Goal: Task Accomplishment & Management: Manage account settings

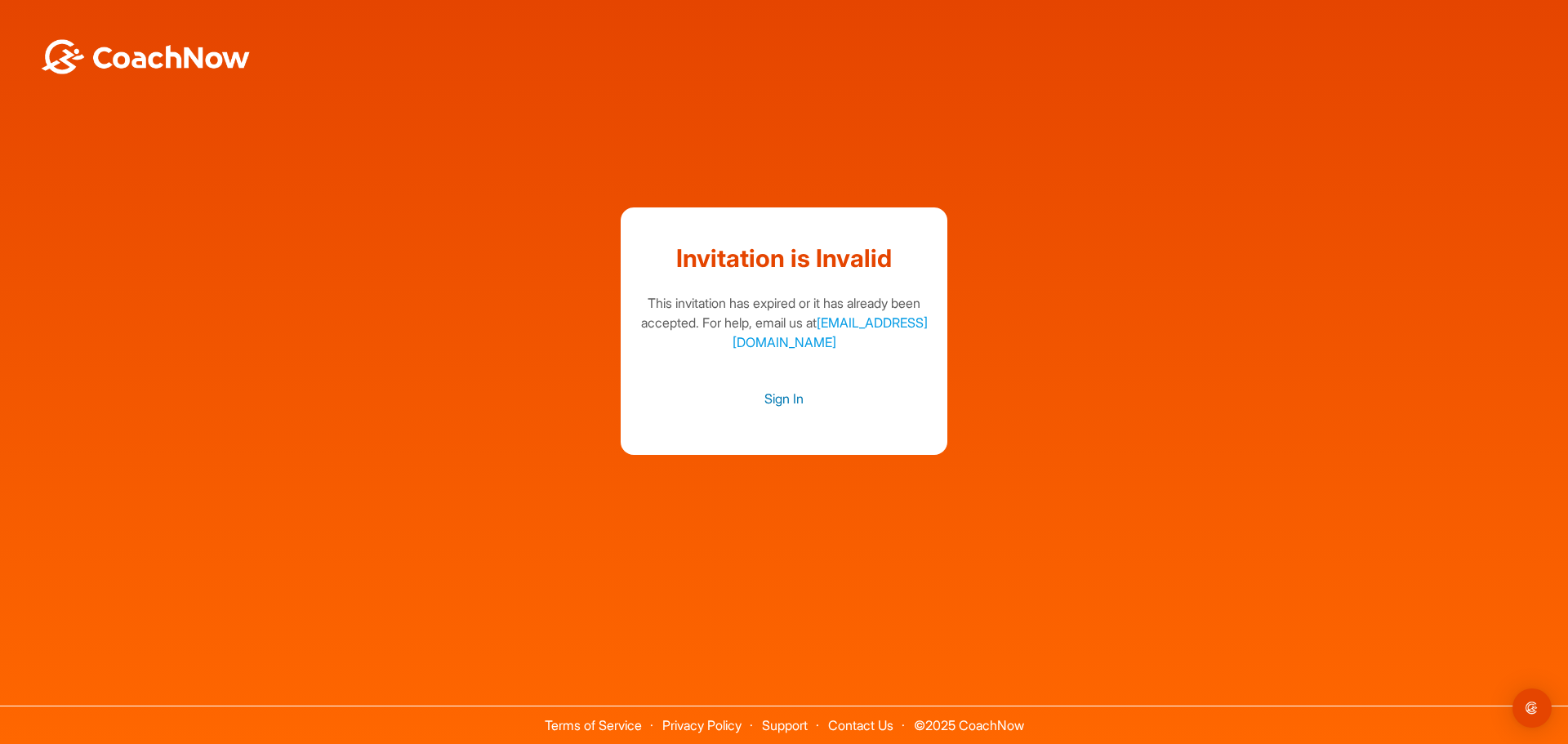
click at [778, 397] on link "Sign In" at bounding box center [784, 398] width 294 height 21
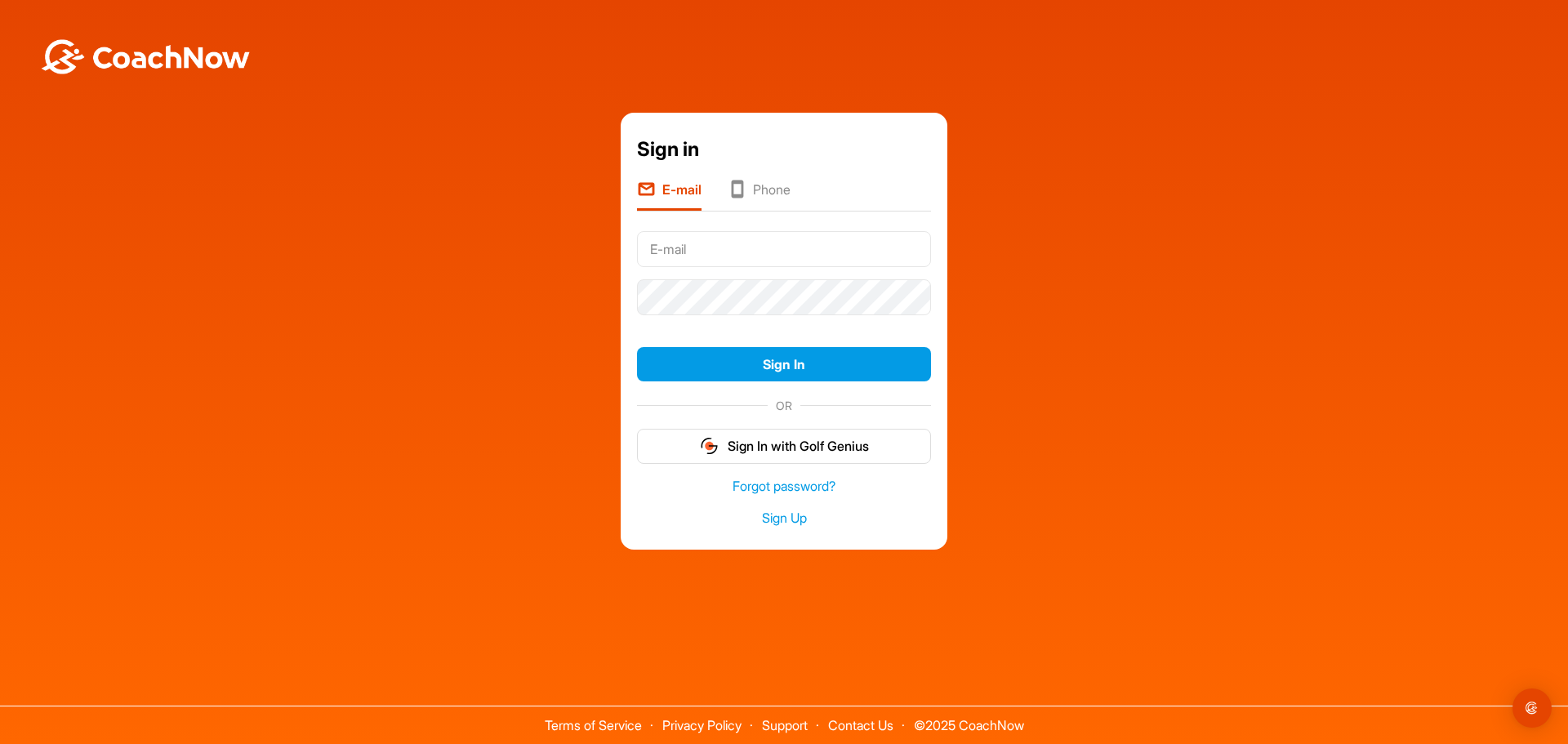
click at [691, 250] on input "text" at bounding box center [784, 249] width 294 height 36
type input "rimmer.jonathon@gmail.com"
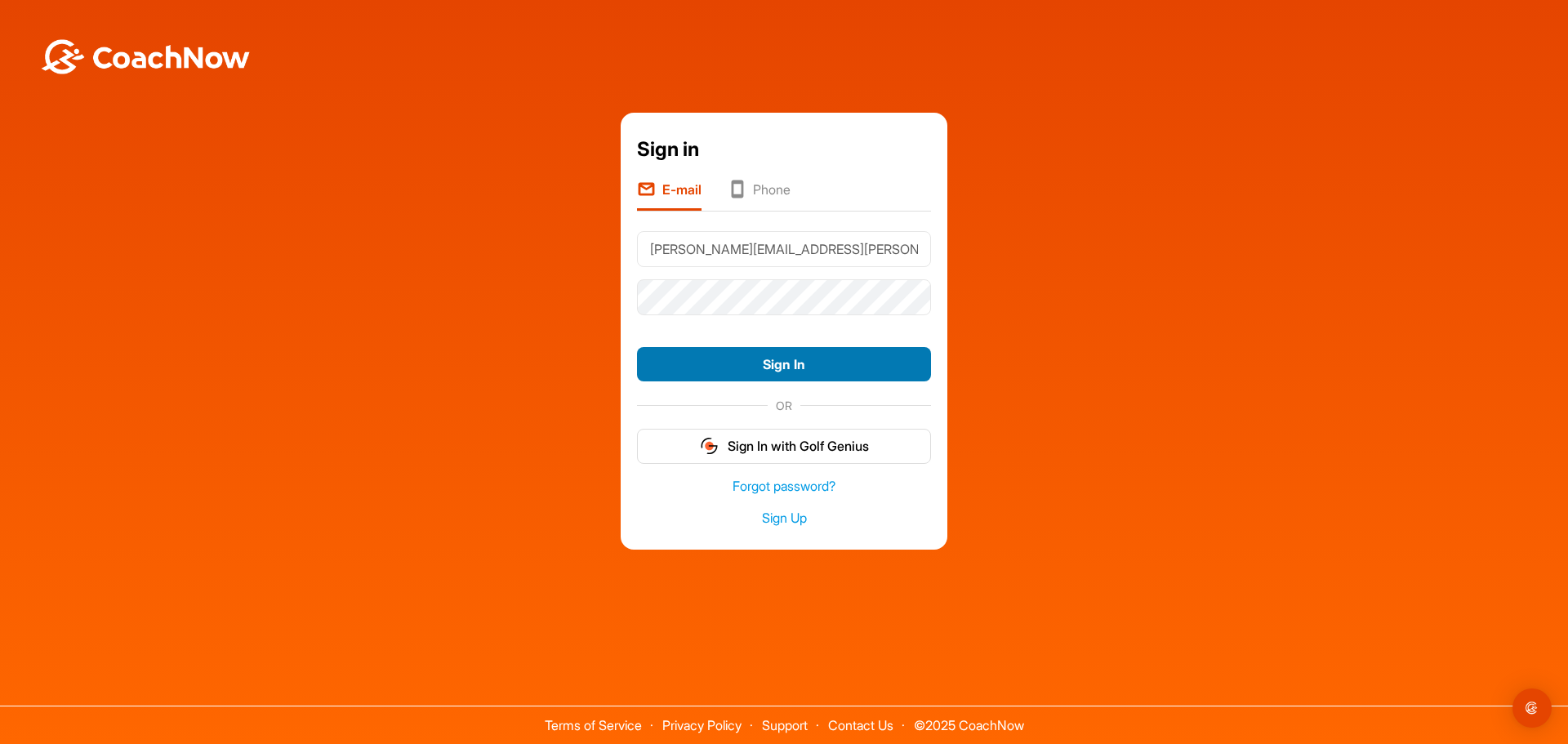
click at [776, 372] on button "Sign In" at bounding box center [784, 365] width 294 height 36
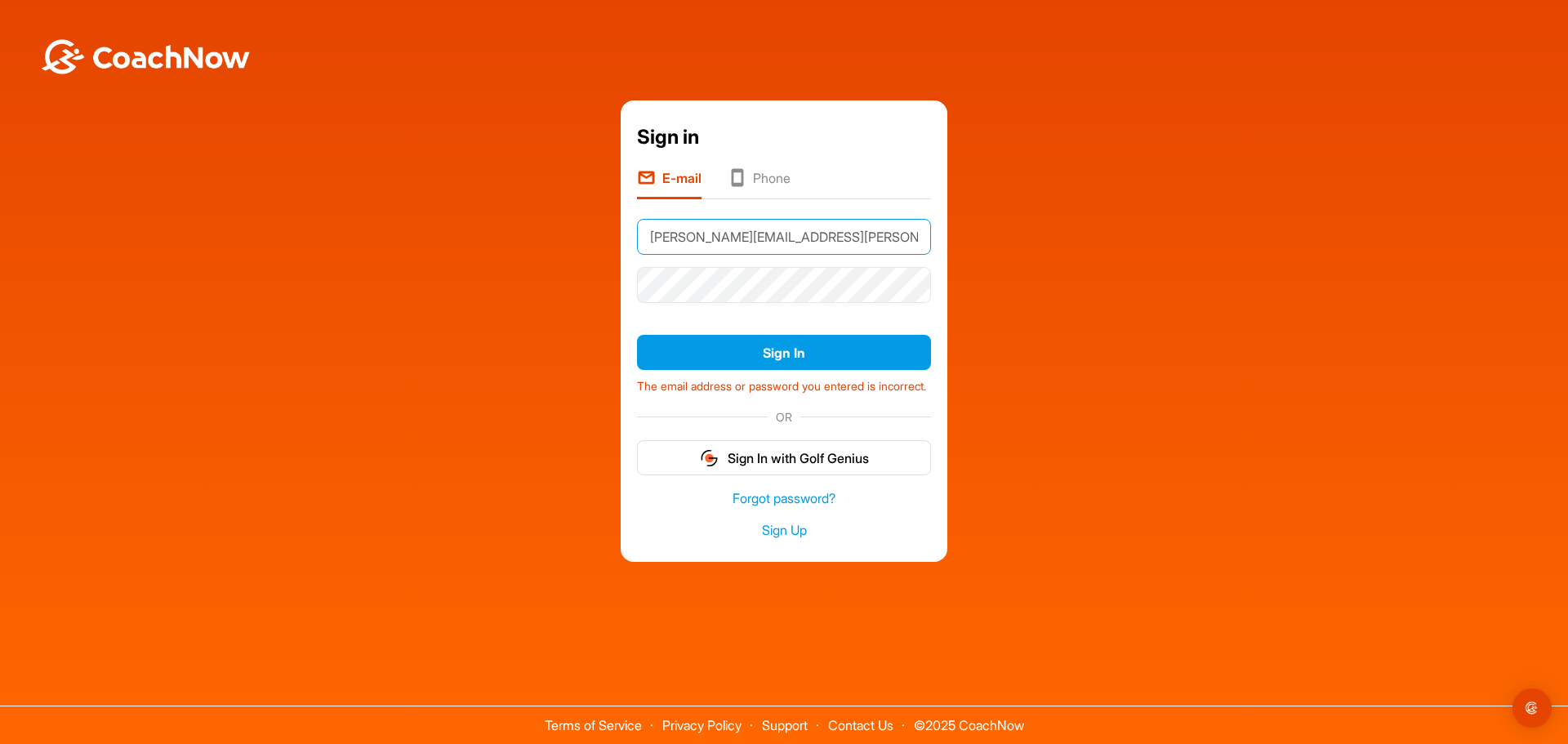
drag, startPoint x: 778, startPoint y: 223, endPoint x: 766, endPoint y: 233, distance: 15.6
click at [778, 223] on input "rimmer.jonathon@gmail.com" at bounding box center [784, 236] width 294 height 36
click at [606, 284] on div "Sign in E-mail Phone rimmer.jonathon@gmail.com Sign In The email address or pas…" at bounding box center [784, 331] width 1552 height 461
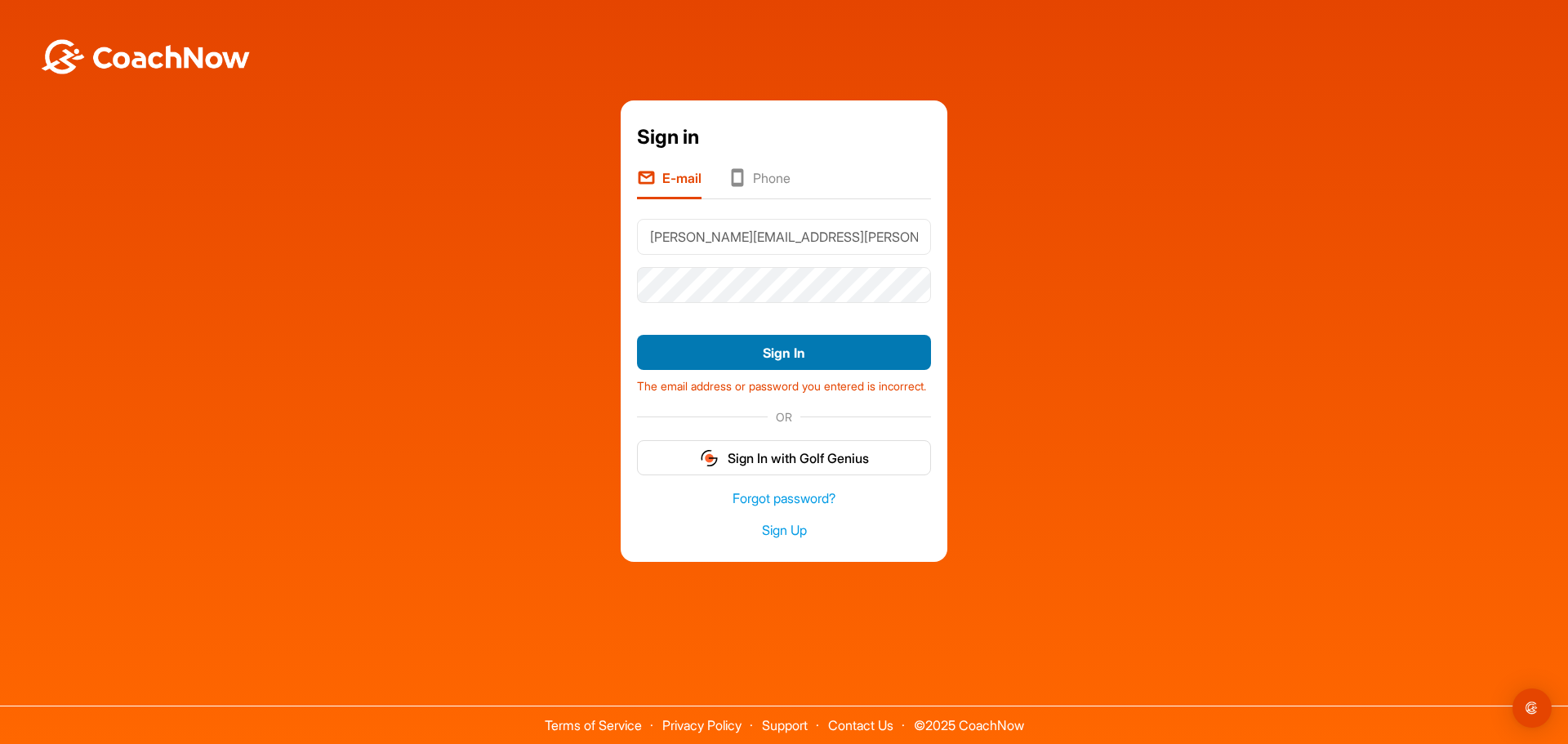
click at [769, 338] on button "Sign In" at bounding box center [784, 352] width 294 height 36
click at [790, 506] on link "Forgot password?" at bounding box center [784, 499] width 294 height 19
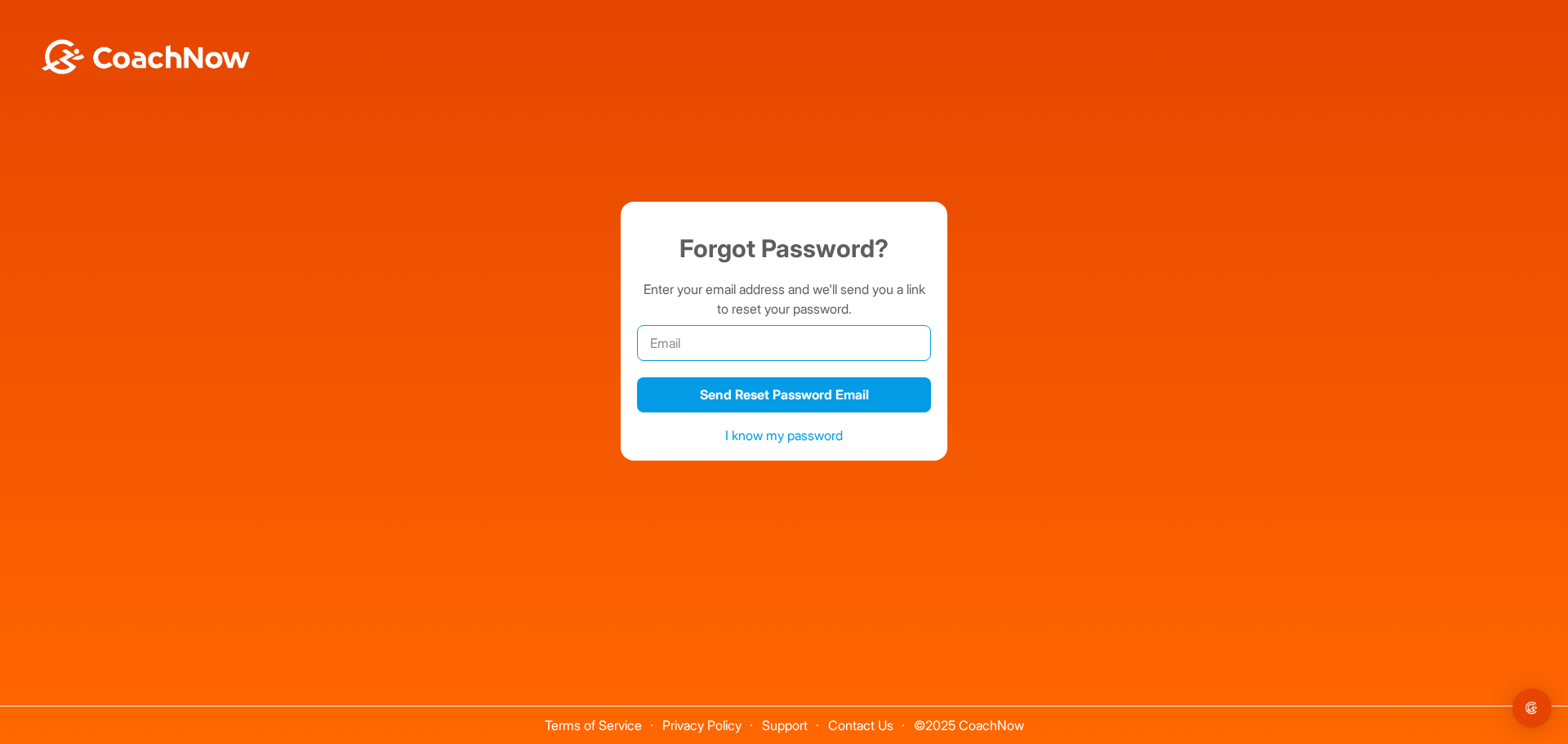
click at [714, 342] on input "email" at bounding box center [784, 343] width 294 height 36
type input "rimmer.jonathon@gmail.com"
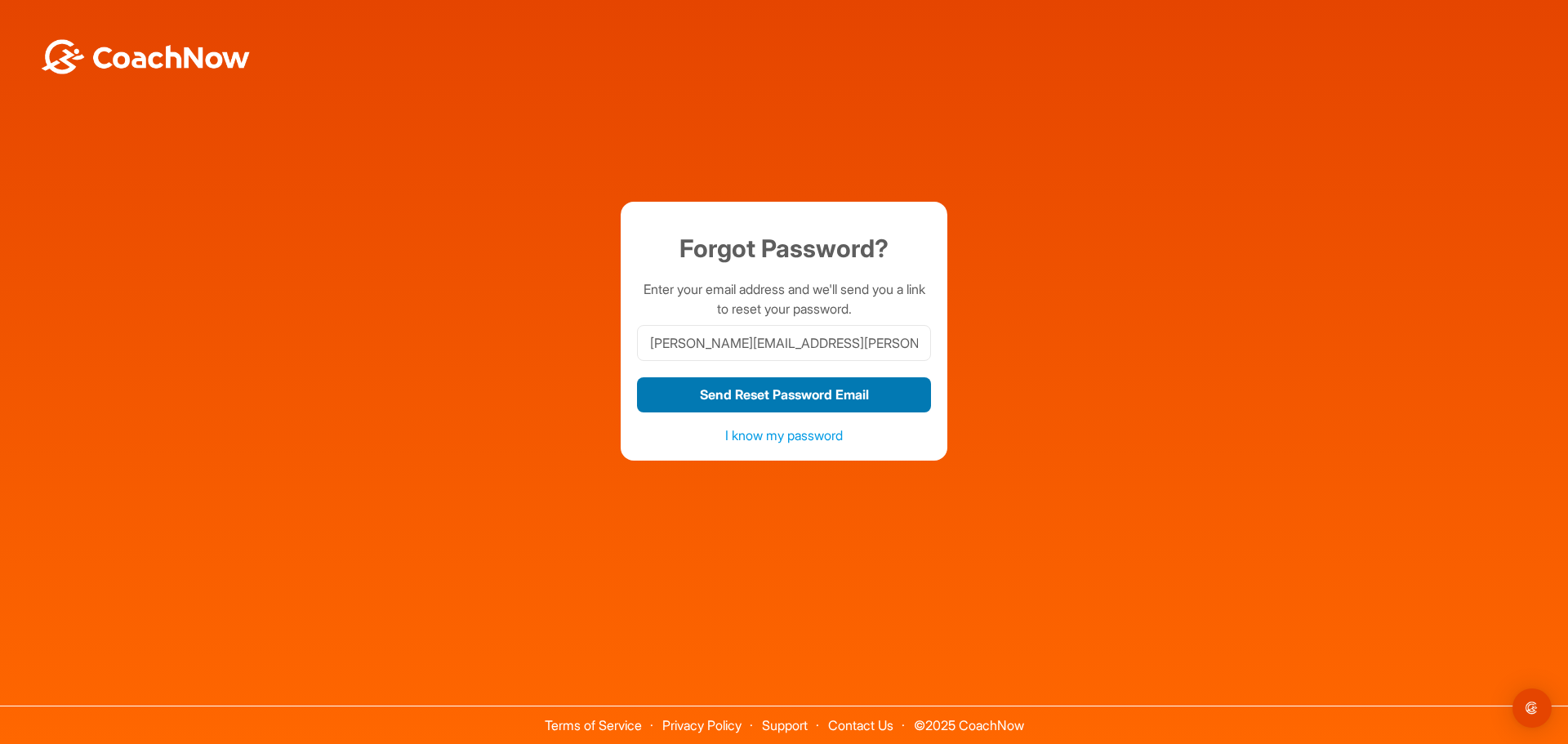
click at [782, 396] on button "Send Reset Password Email" at bounding box center [784, 395] width 294 height 36
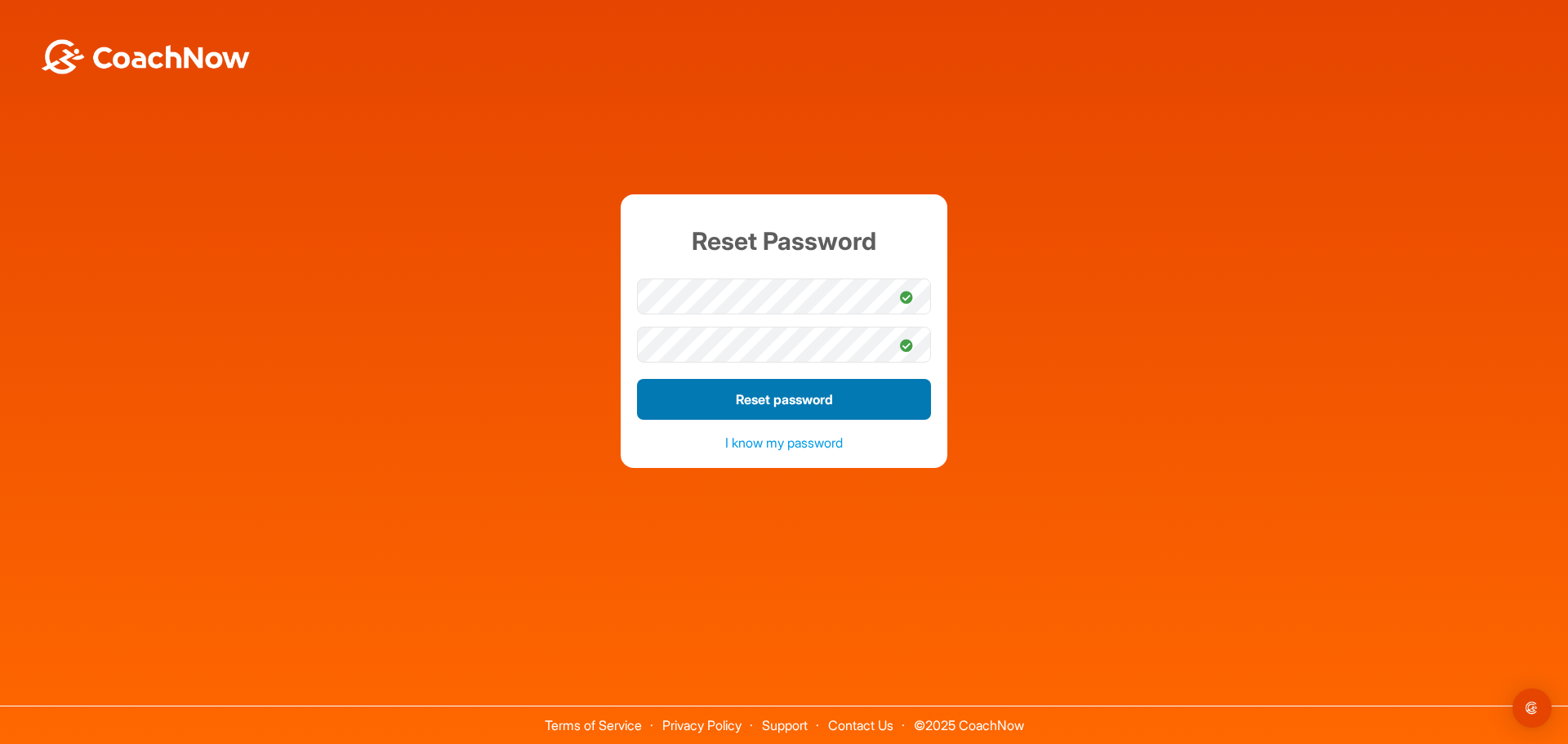
click at [788, 397] on button "Reset password" at bounding box center [784, 399] width 294 height 41
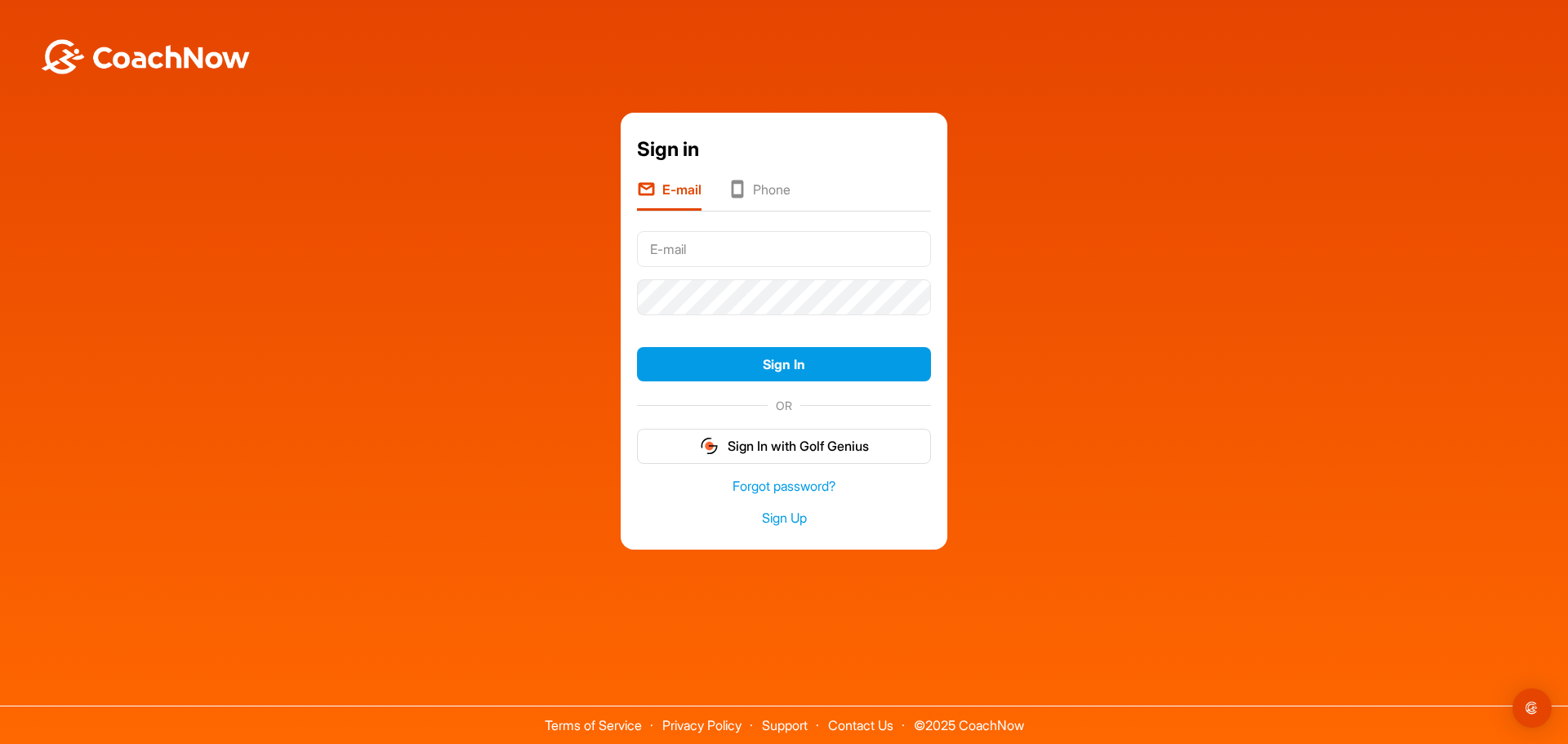
click at [707, 255] on input "text" at bounding box center [784, 249] width 294 height 36
type input "rimmer.jonathon@gmail.com"
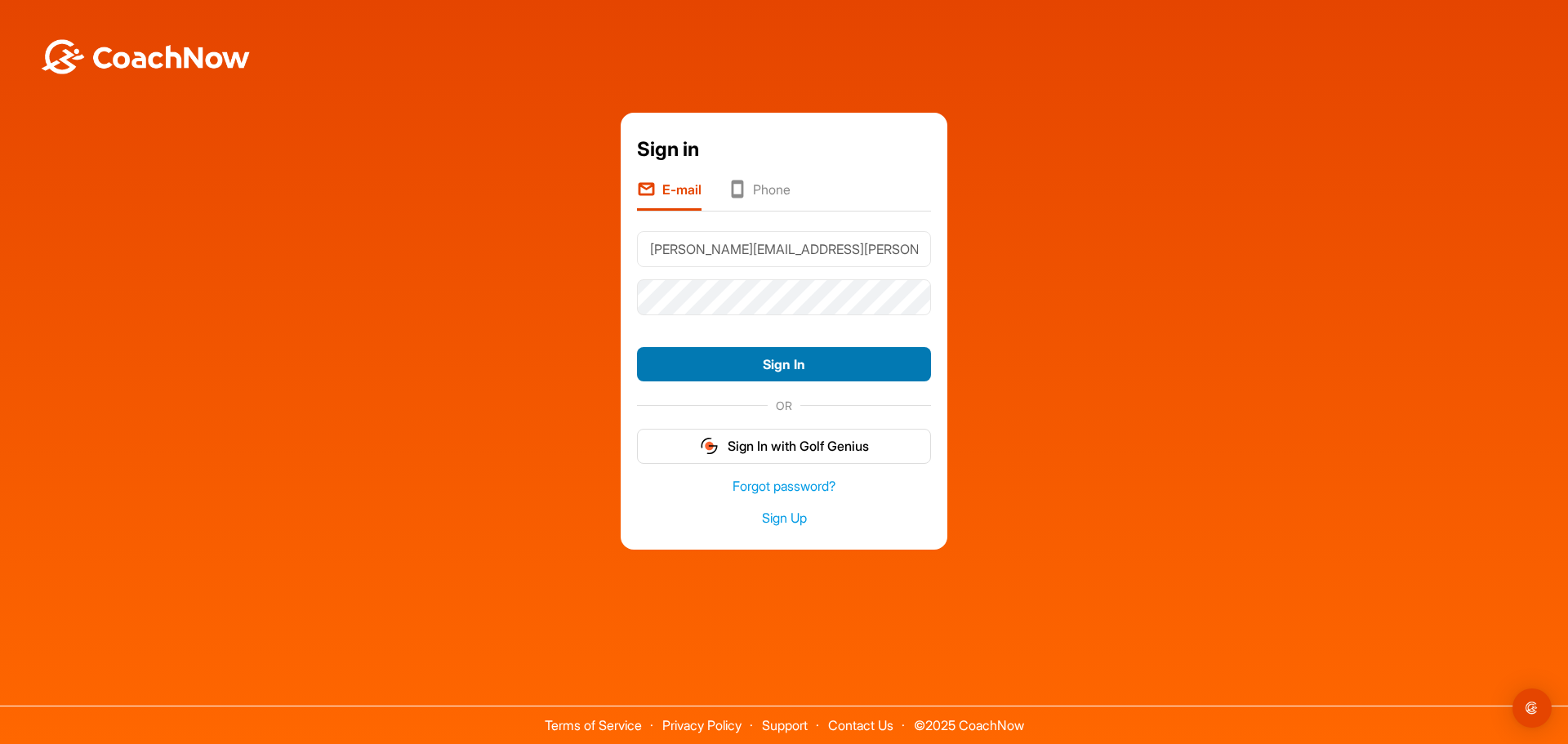
click at [778, 365] on button "Sign In" at bounding box center [784, 365] width 294 height 36
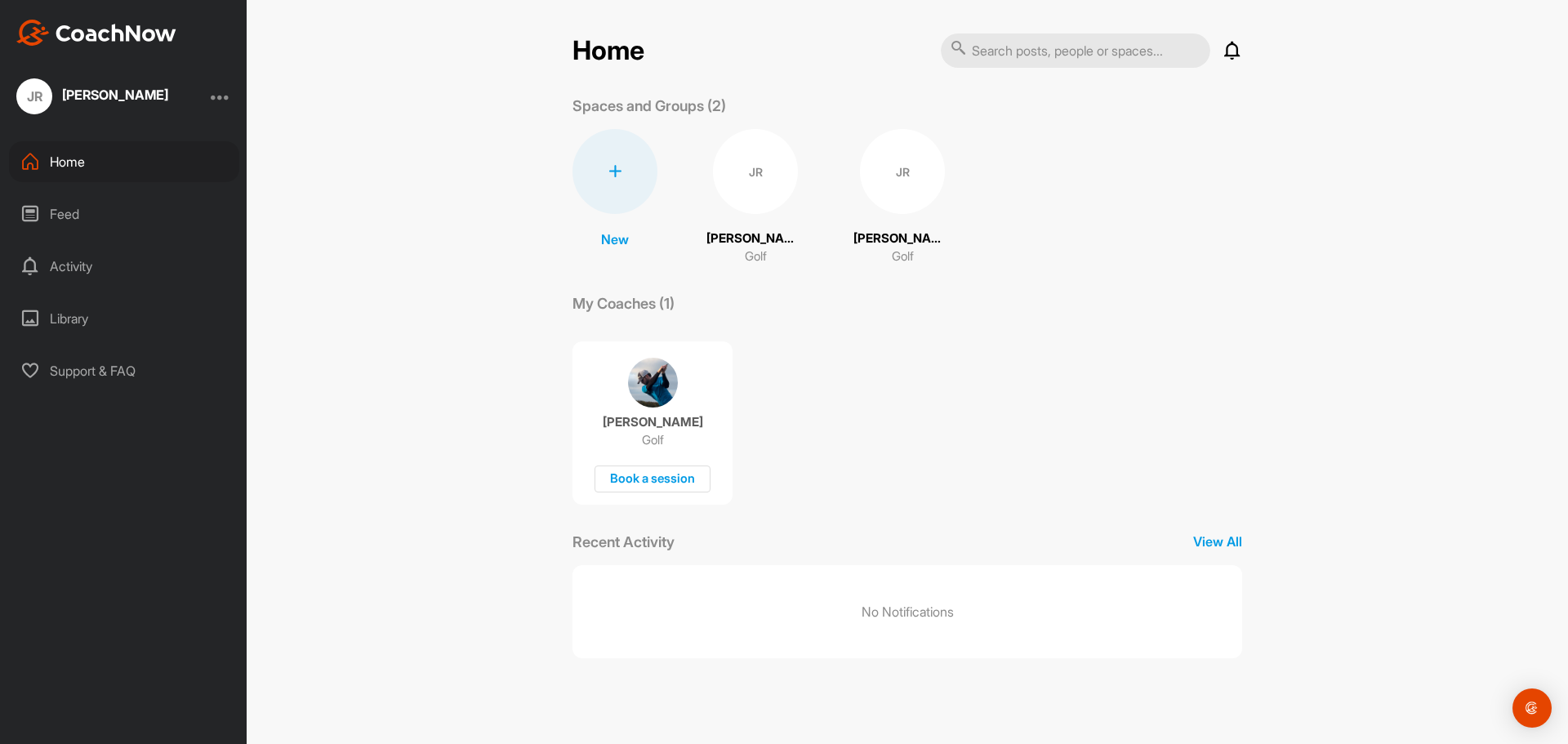
click at [660, 374] on img at bounding box center [653, 383] width 50 height 50
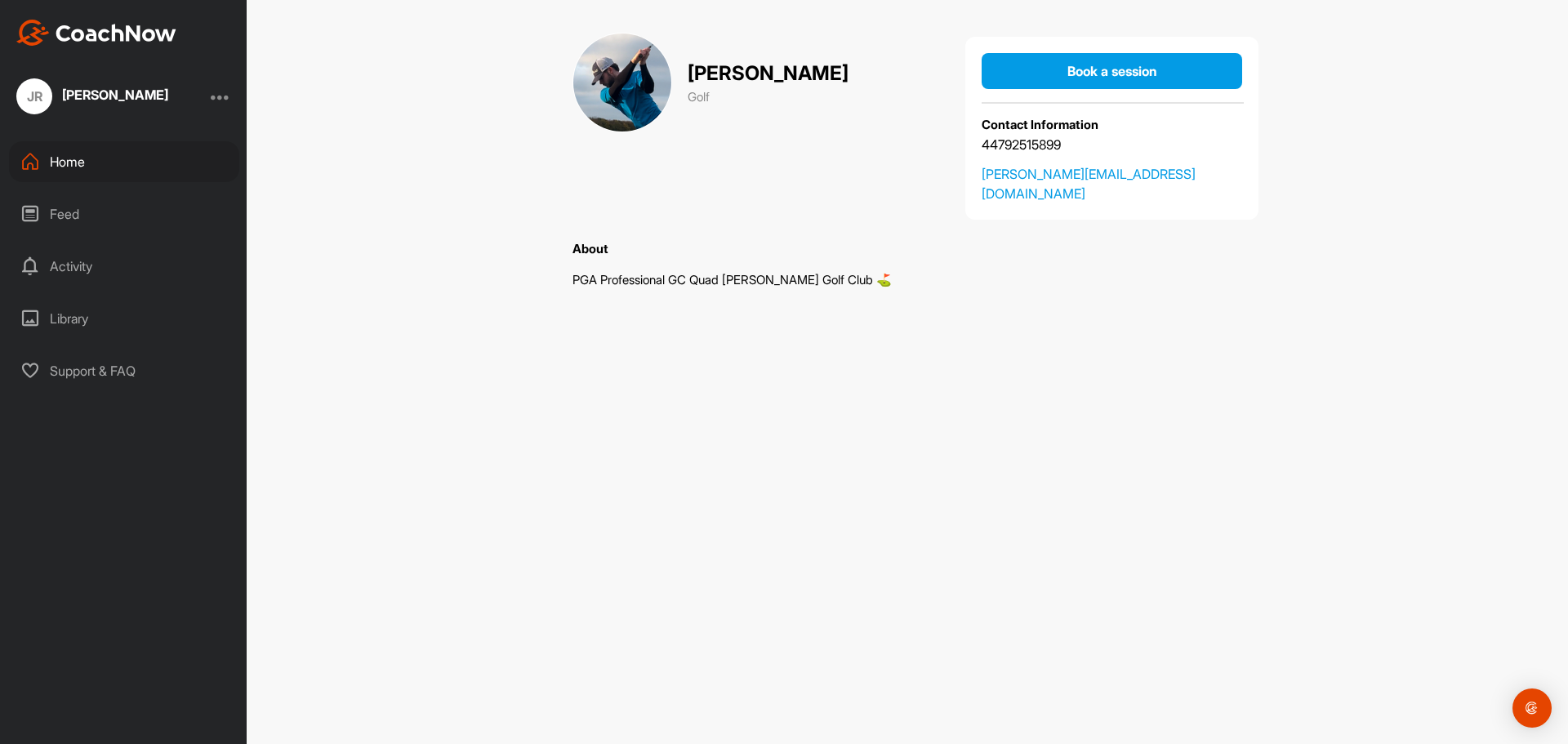
click at [72, 215] on div "Feed" at bounding box center [124, 214] width 230 height 41
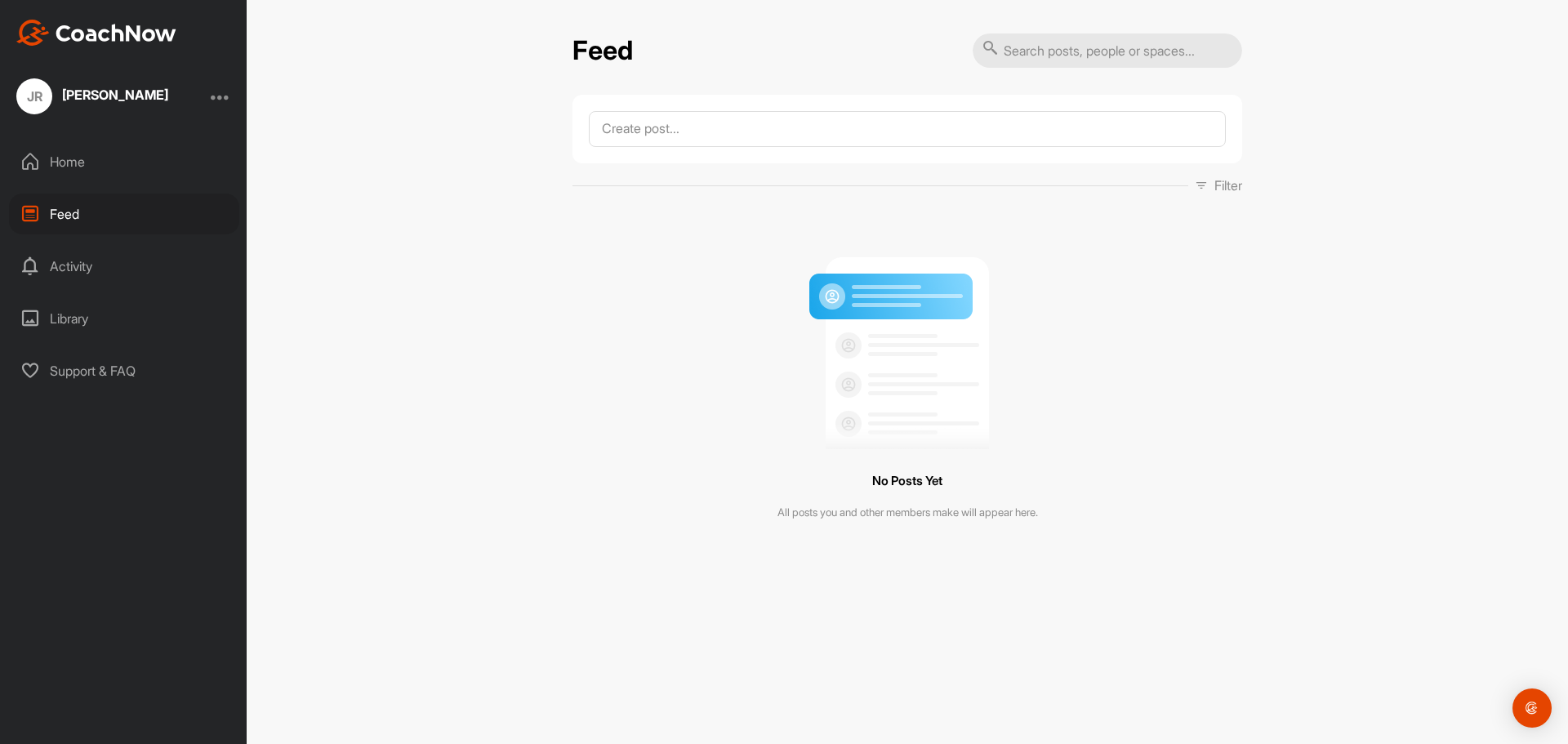
click at [68, 274] on div "Activity" at bounding box center [124, 266] width 230 height 41
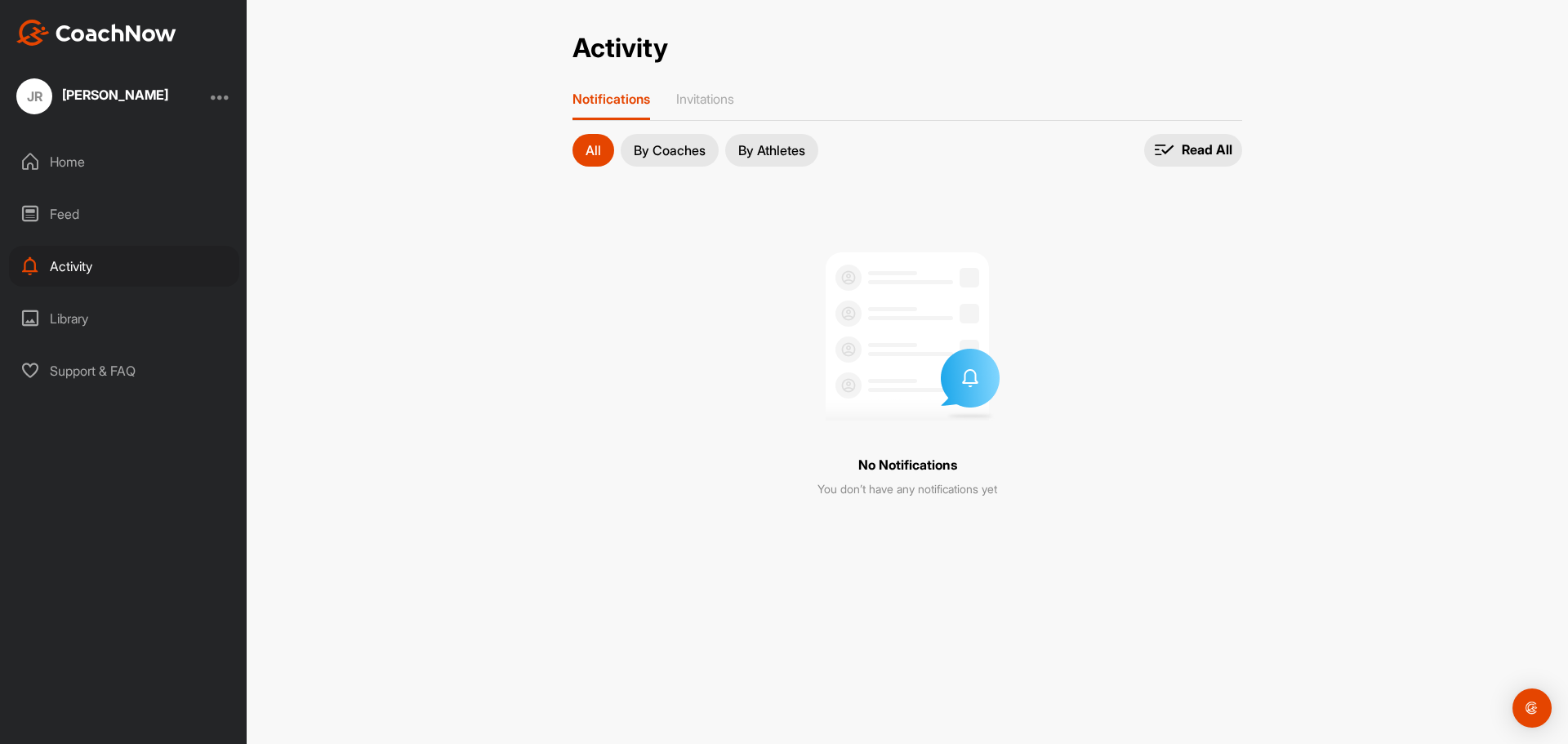
click at [67, 312] on div "Library" at bounding box center [124, 319] width 230 height 41
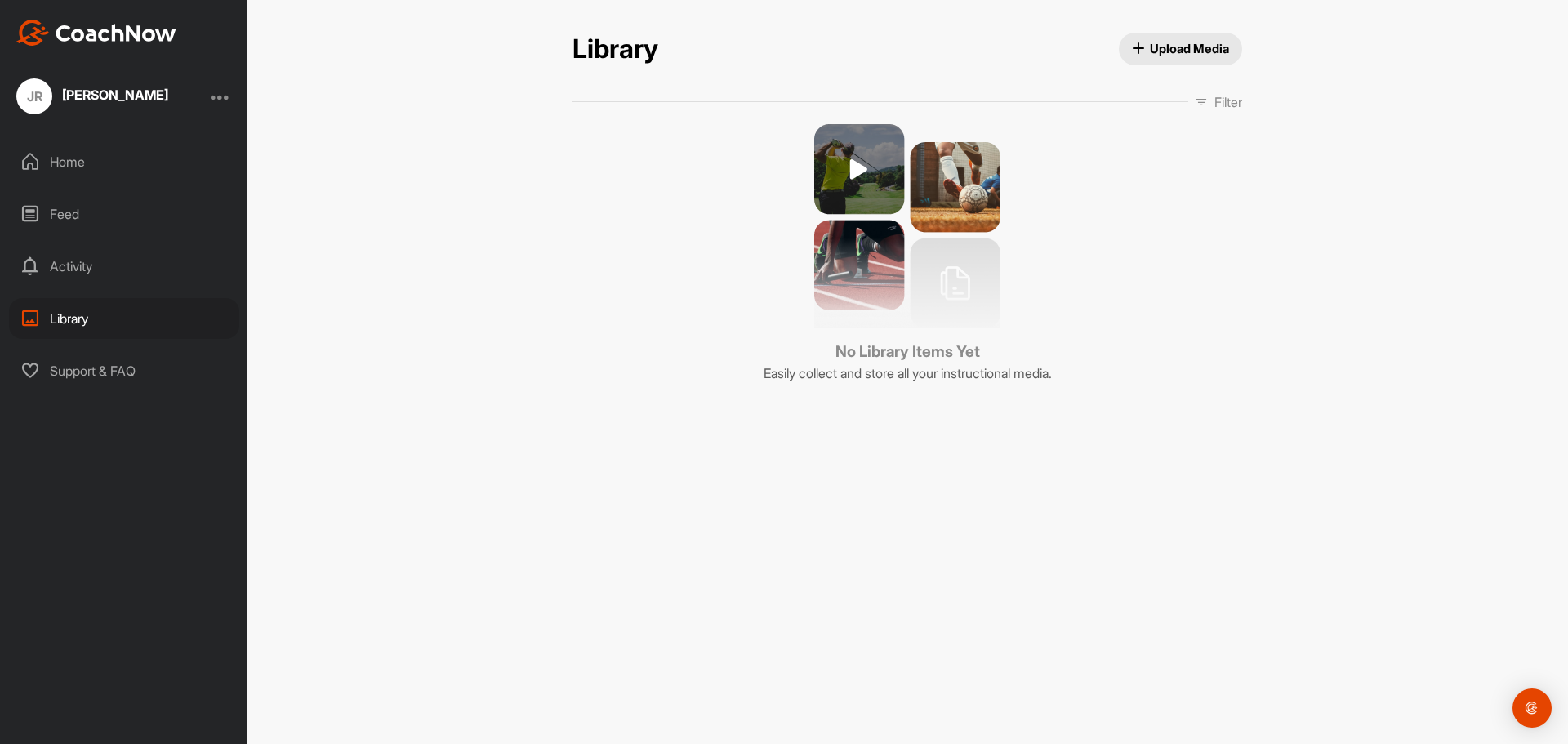
click at [68, 169] on div "Home" at bounding box center [124, 161] width 230 height 41
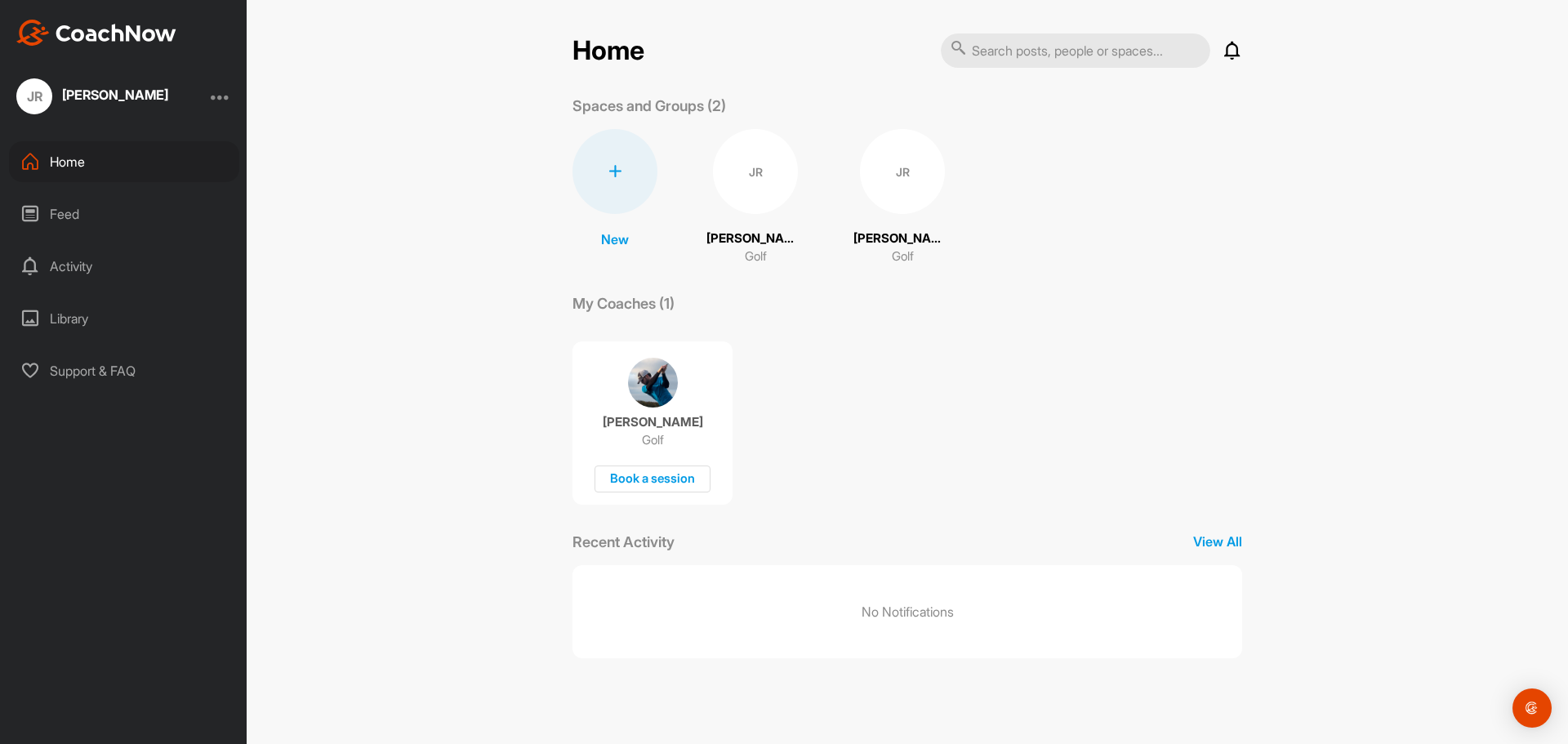
click at [1225, 537] on p "View All" at bounding box center [1217, 541] width 49 height 19
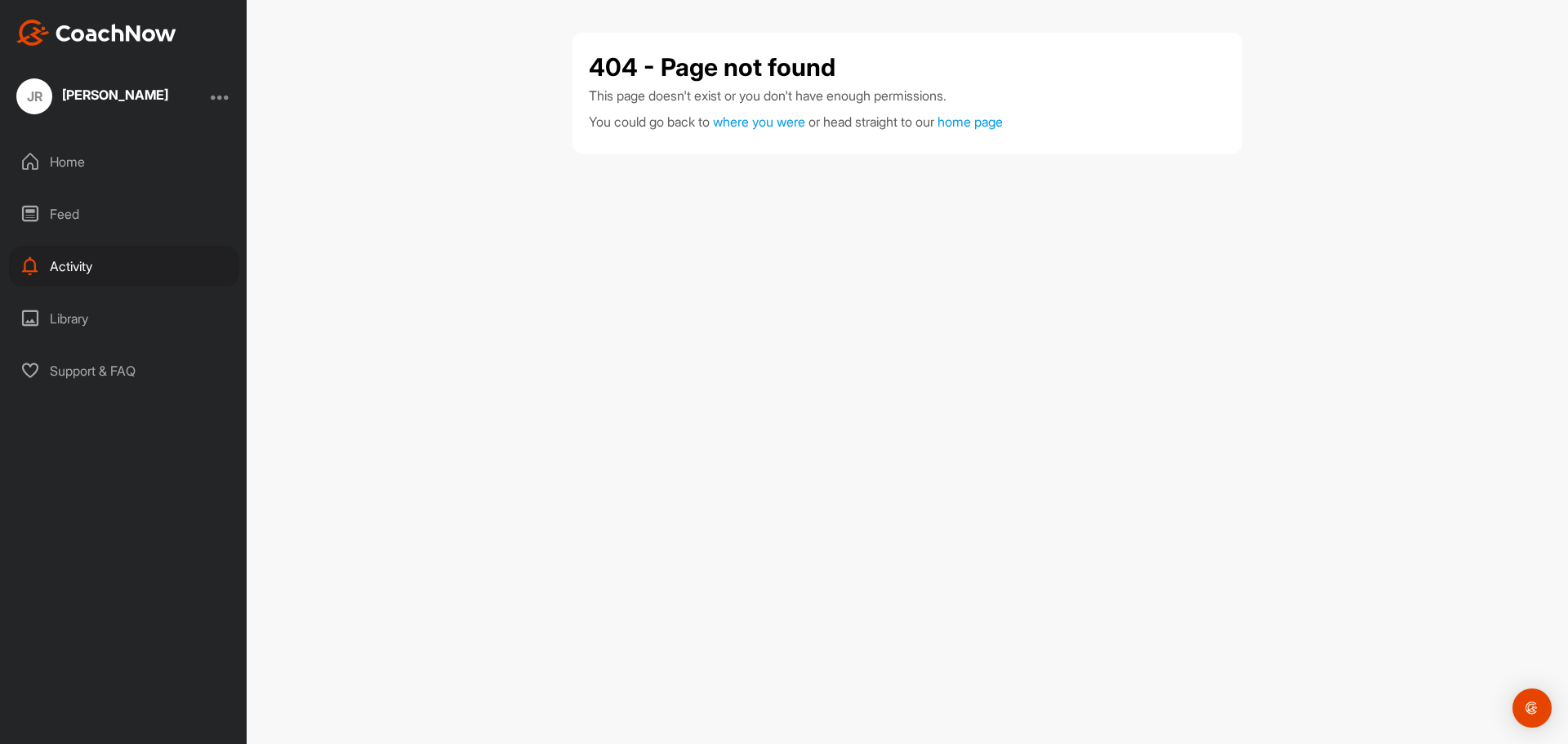
click at [793, 117] on span "where you were" at bounding box center [759, 121] width 92 height 16
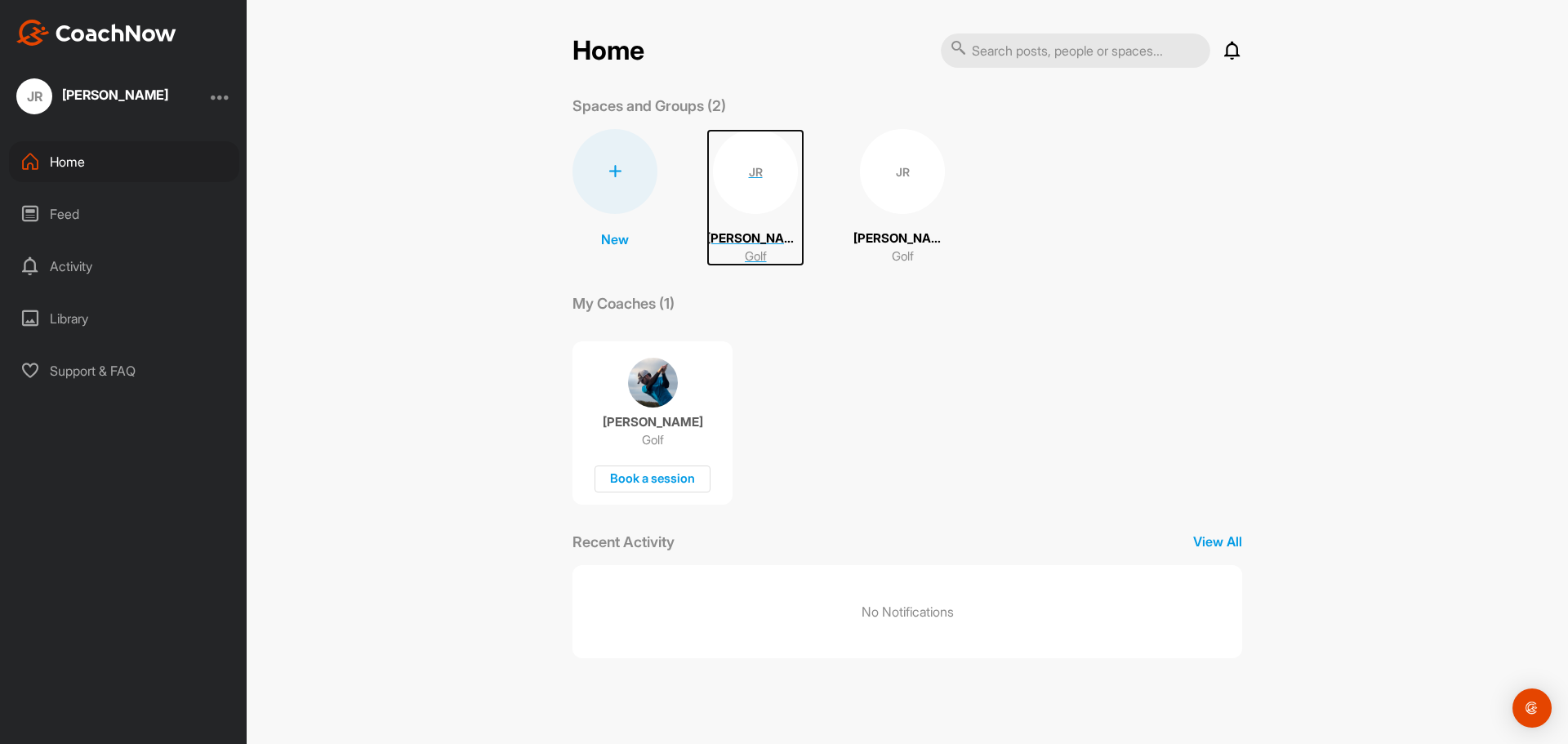
click at [756, 242] on p "[PERSON_NAME]" at bounding box center [755, 239] width 98 height 19
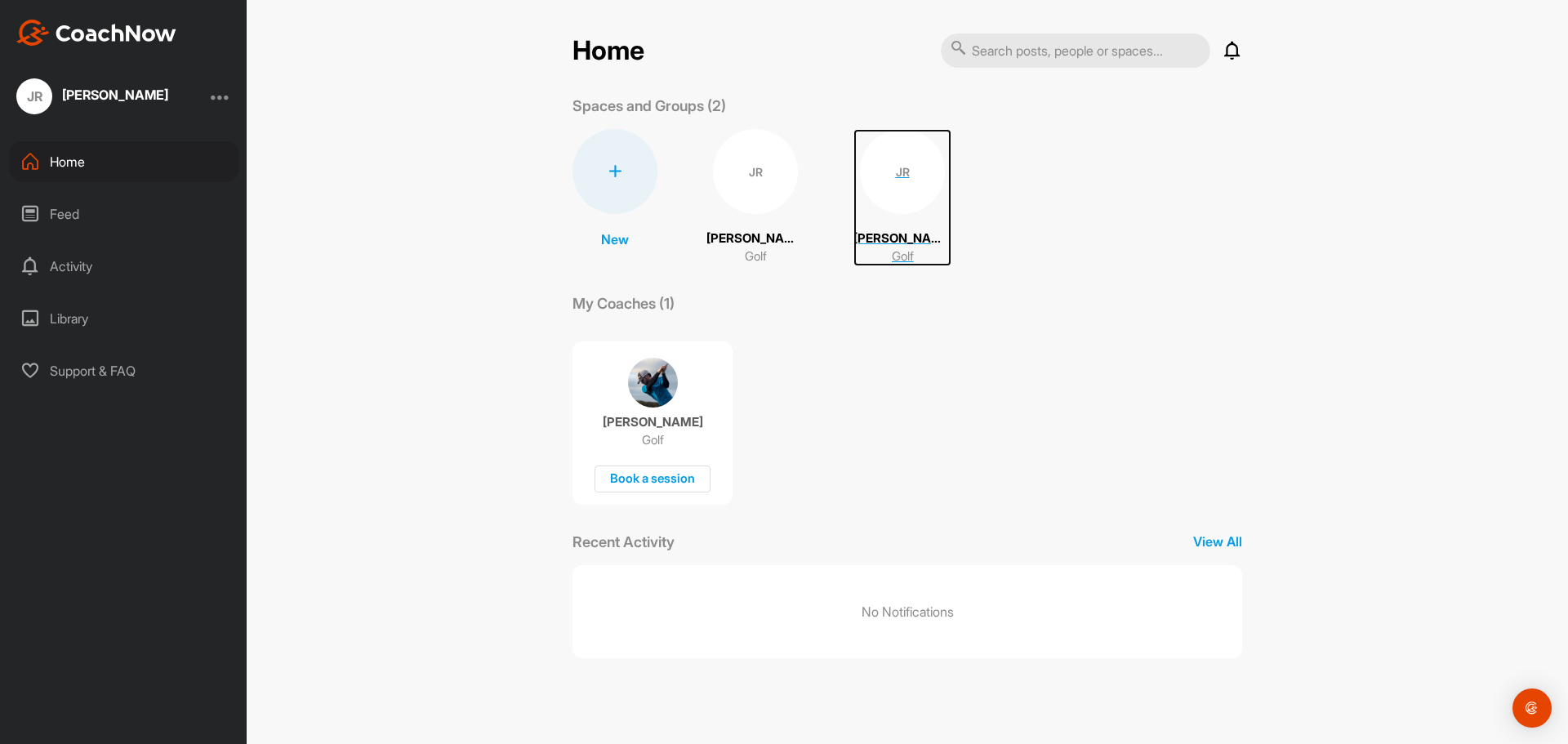
click at [908, 173] on div "JR" at bounding box center [902, 171] width 85 height 85
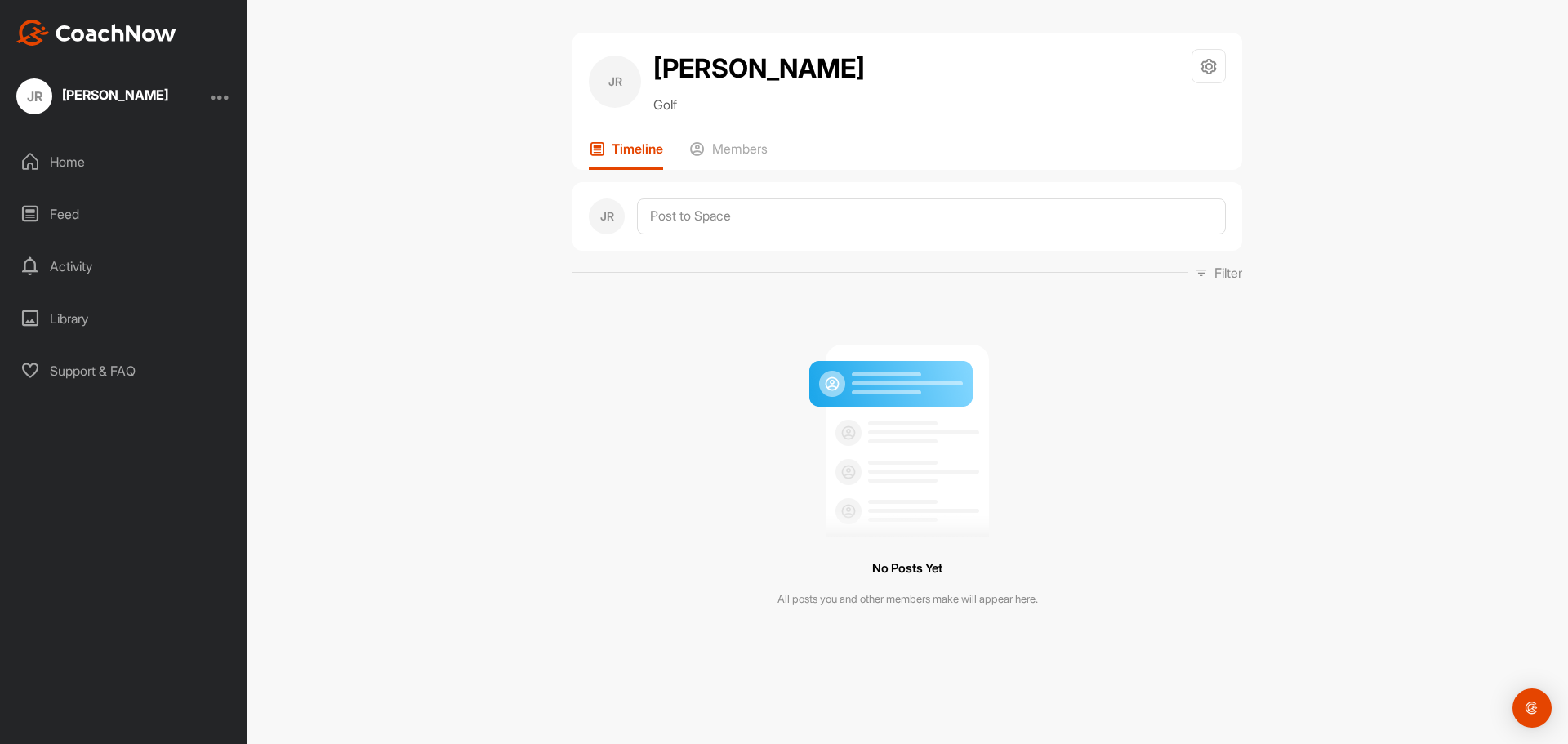
click at [763, 155] on p "Members" at bounding box center [740, 148] width 56 height 16
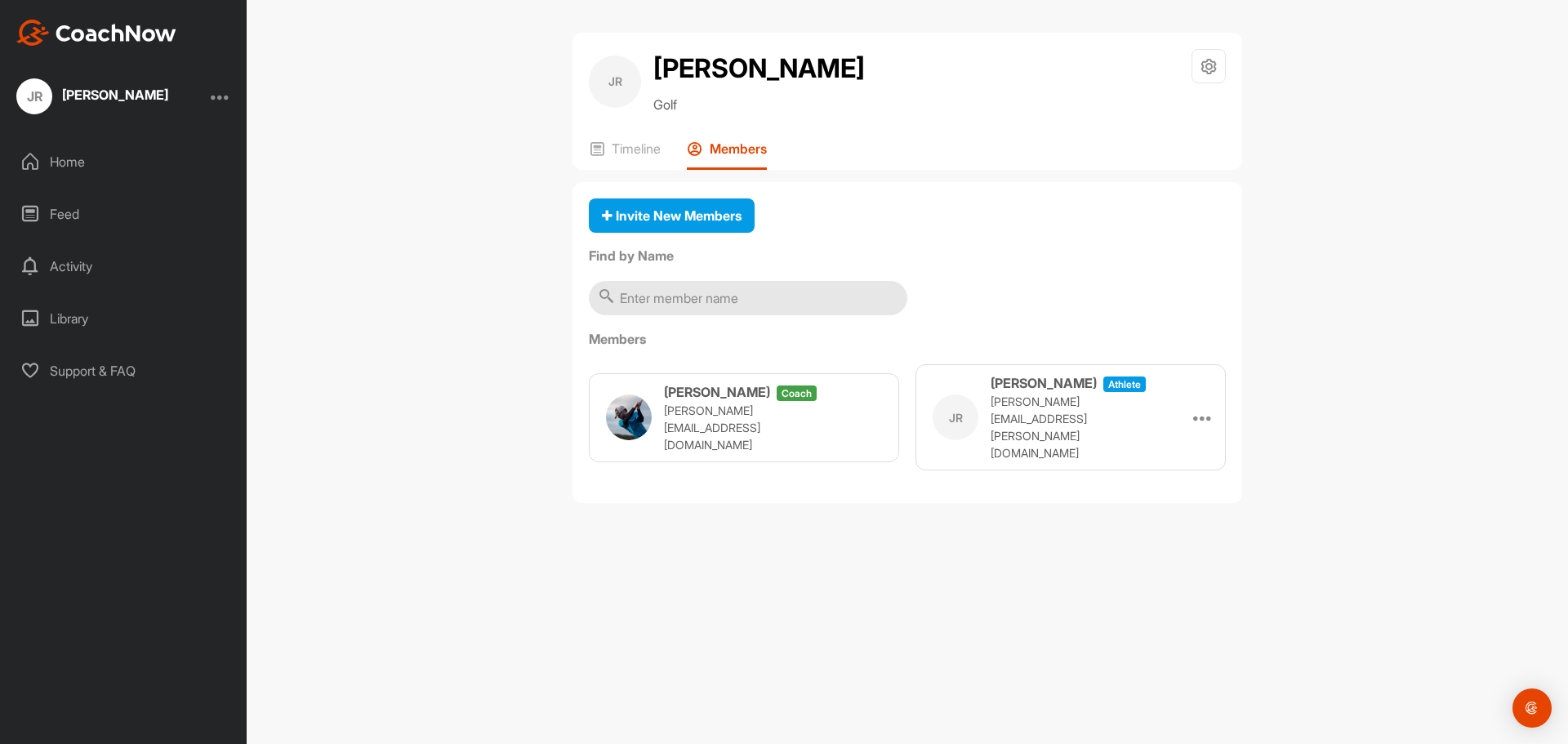
click at [1206, 411] on icon at bounding box center [1202, 418] width 19 height 19
click at [1344, 357] on div "JR [PERSON_NAME] Golf Space Settings Your Notifications Leave Space Timeline Me…" at bounding box center [907, 372] width 1321 height 744
click at [1211, 71] on icon at bounding box center [1209, 67] width 19 height 19
click at [1165, 110] on li "Space Settings" at bounding box center [1160, 112] width 133 height 52
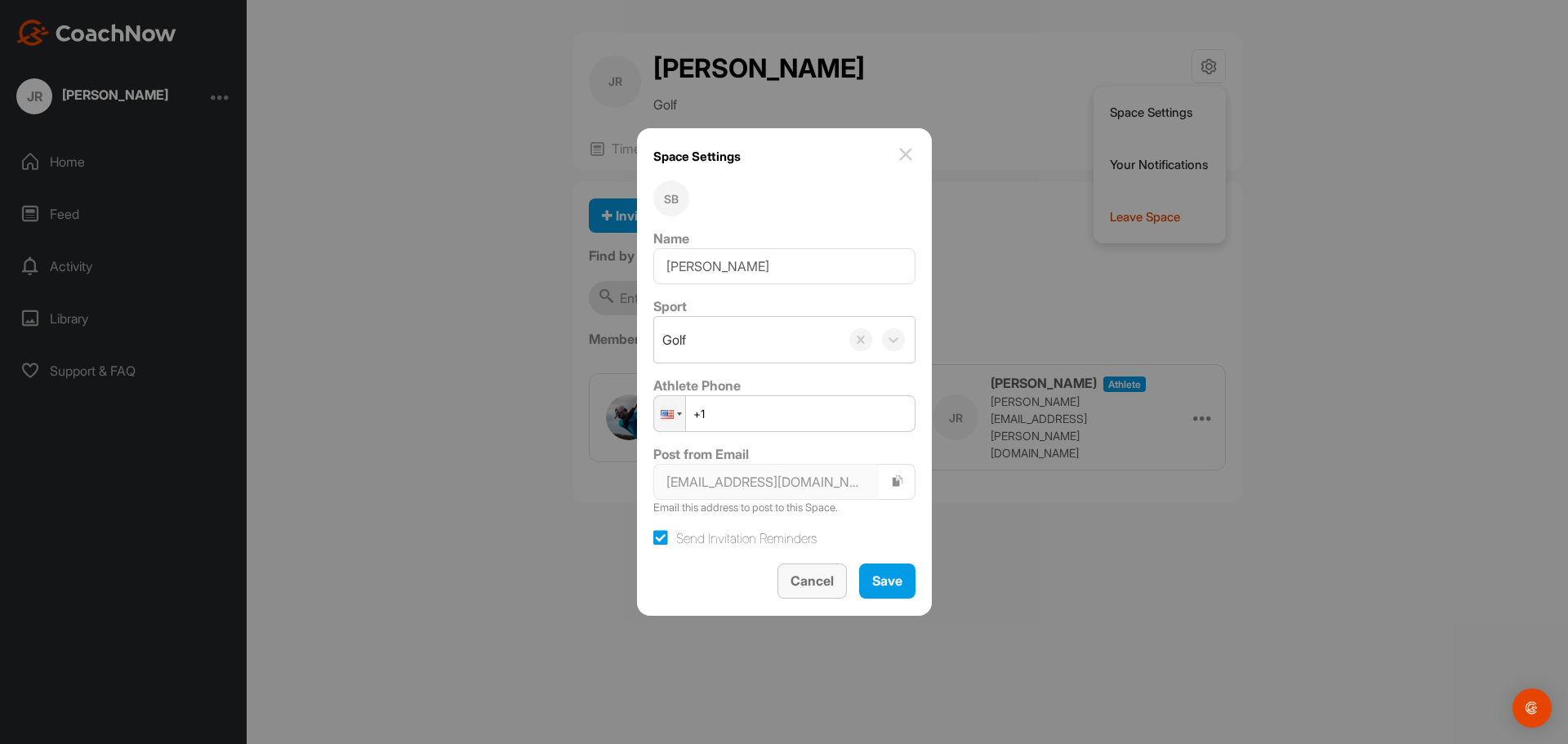
click at [818, 588] on span "Cancel" at bounding box center [812, 581] width 43 height 16
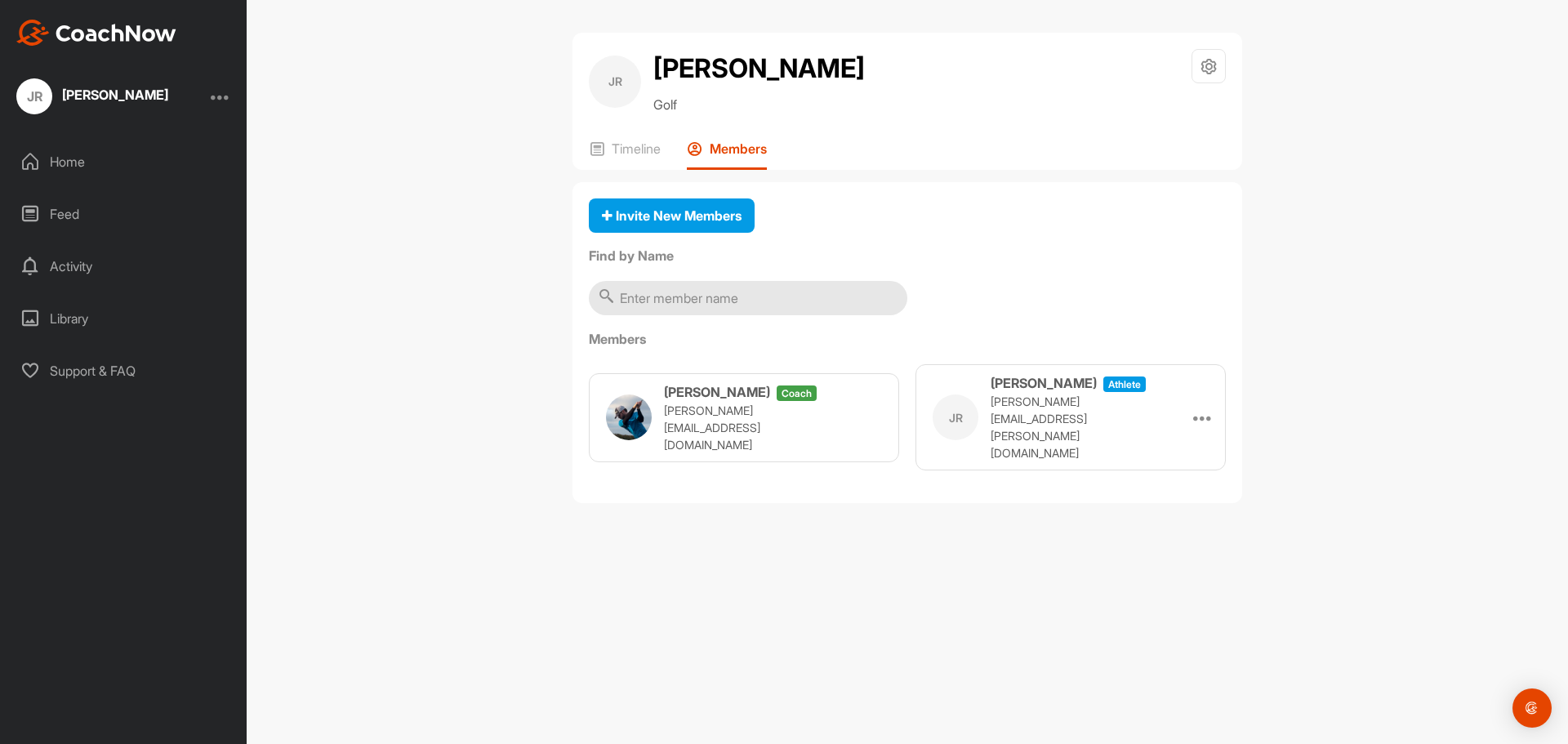
click at [701, 65] on h2 "[PERSON_NAME]" at bounding box center [759, 68] width 211 height 39
click at [610, 74] on div "JR" at bounding box center [615, 82] width 52 height 52
click at [221, 100] on div at bounding box center [221, 96] width 19 height 19
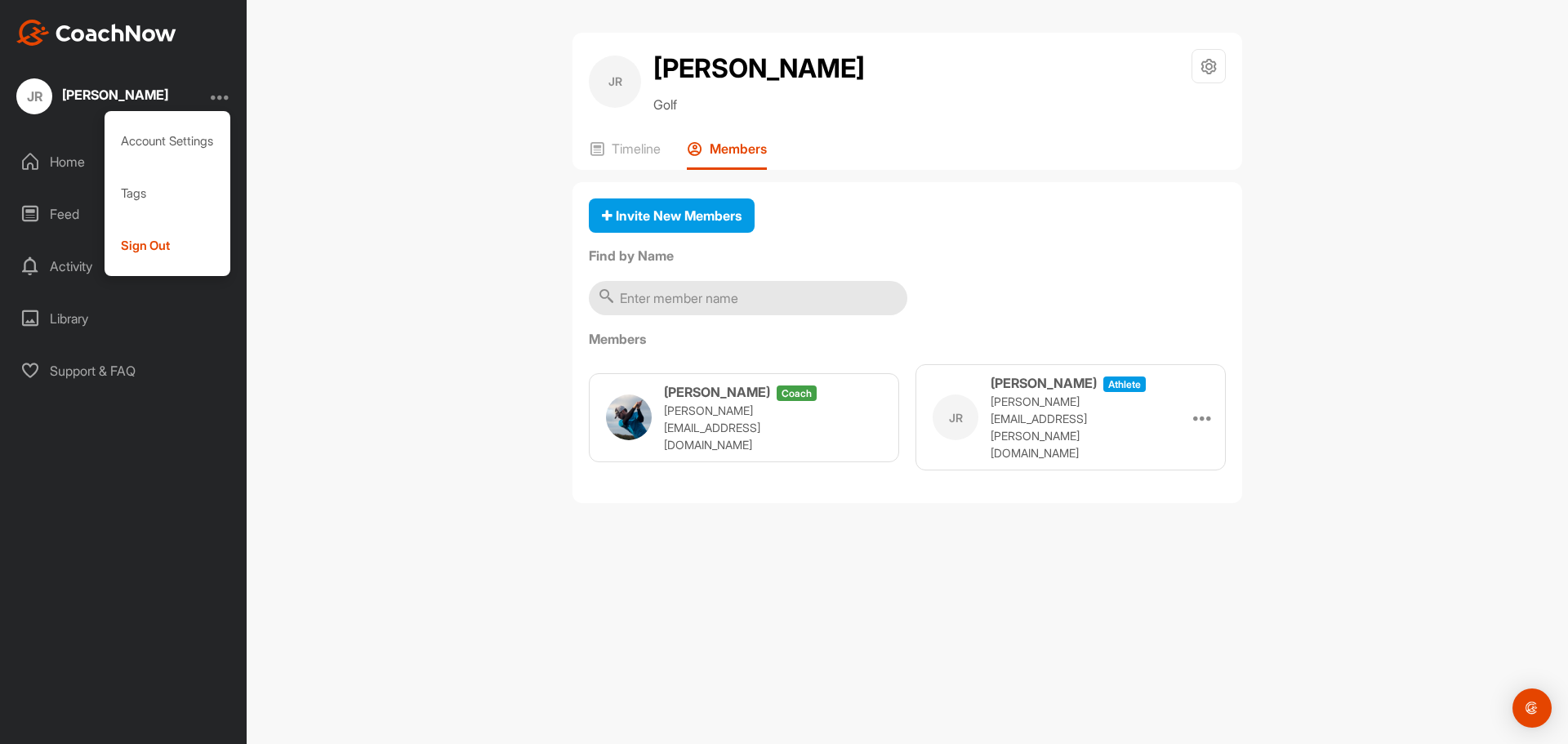
click at [203, 134] on div "Account Settings" at bounding box center [168, 141] width 127 height 52
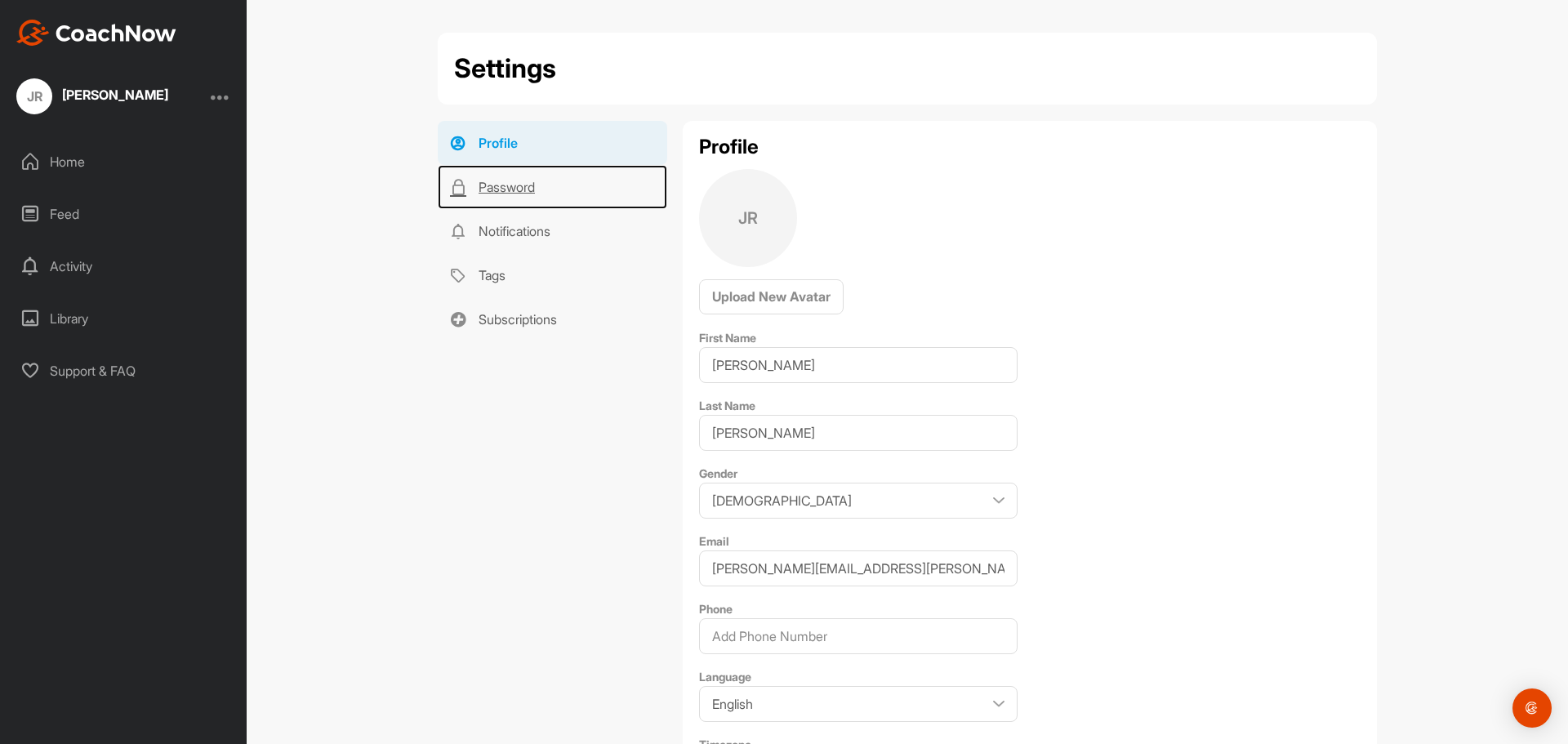
click at [499, 188] on link "Password" at bounding box center [552, 187] width 229 height 44
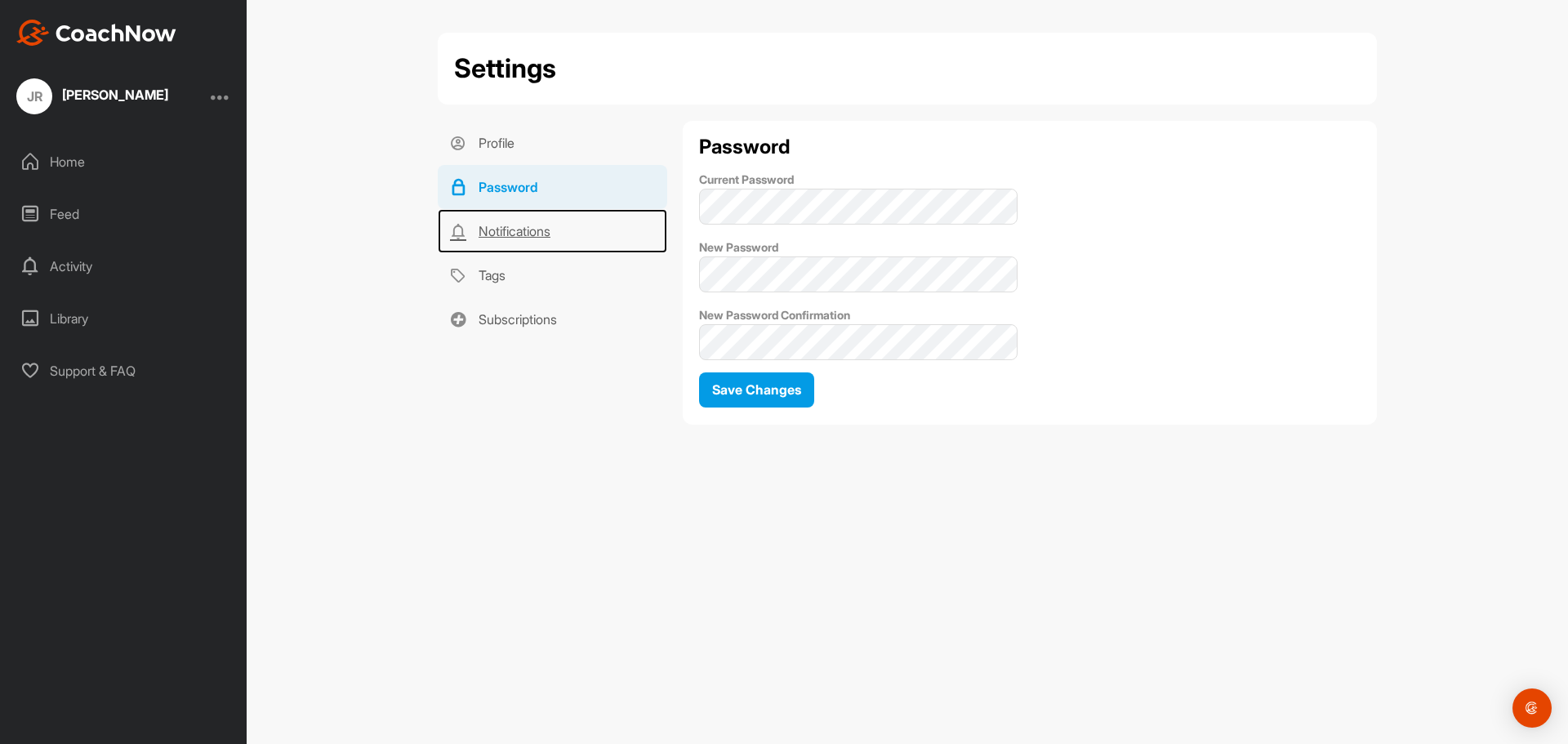
click at [510, 230] on link "Notifications" at bounding box center [552, 231] width 229 height 44
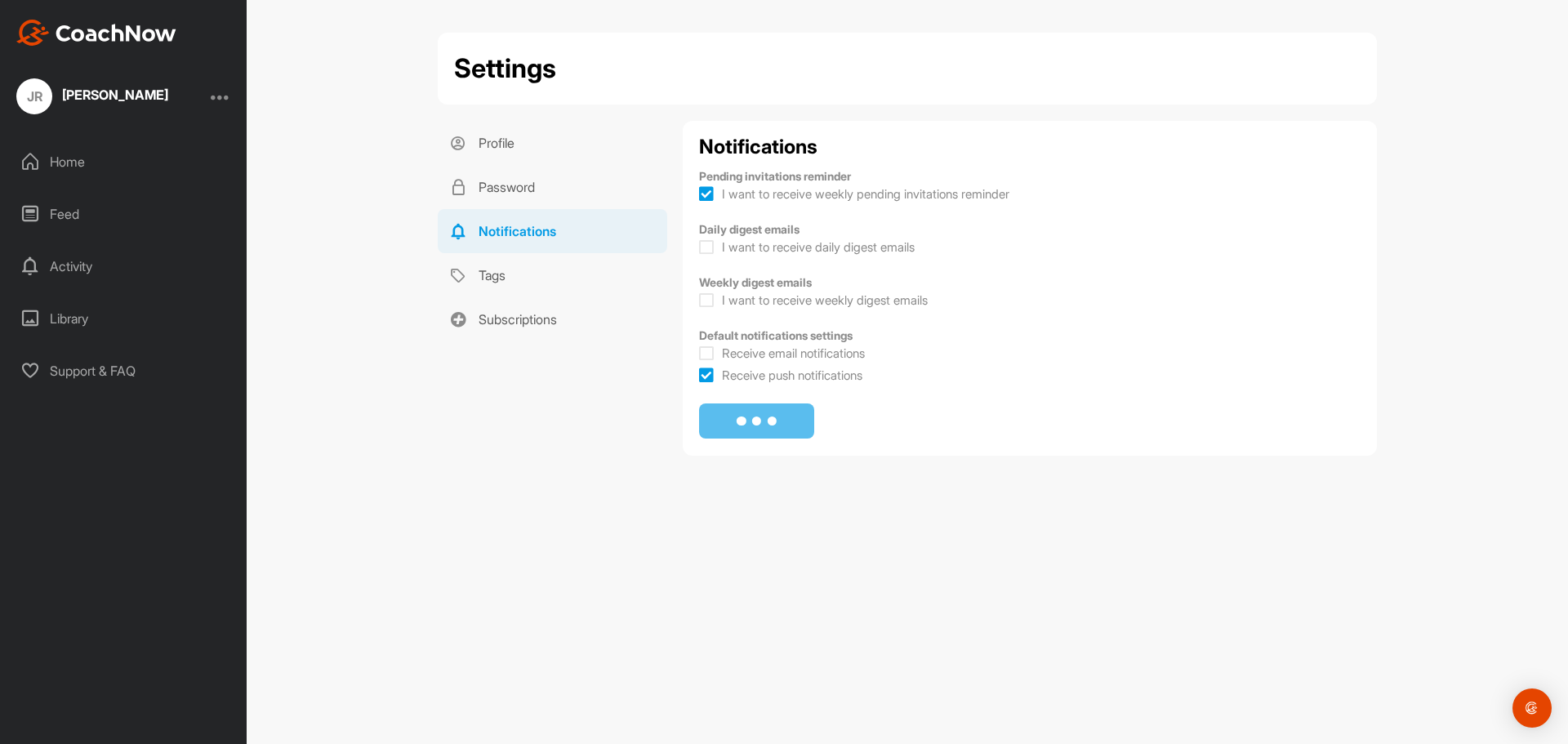
checkbox input "true"
click at [485, 272] on link "Tags" at bounding box center [552, 276] width 229 height 44
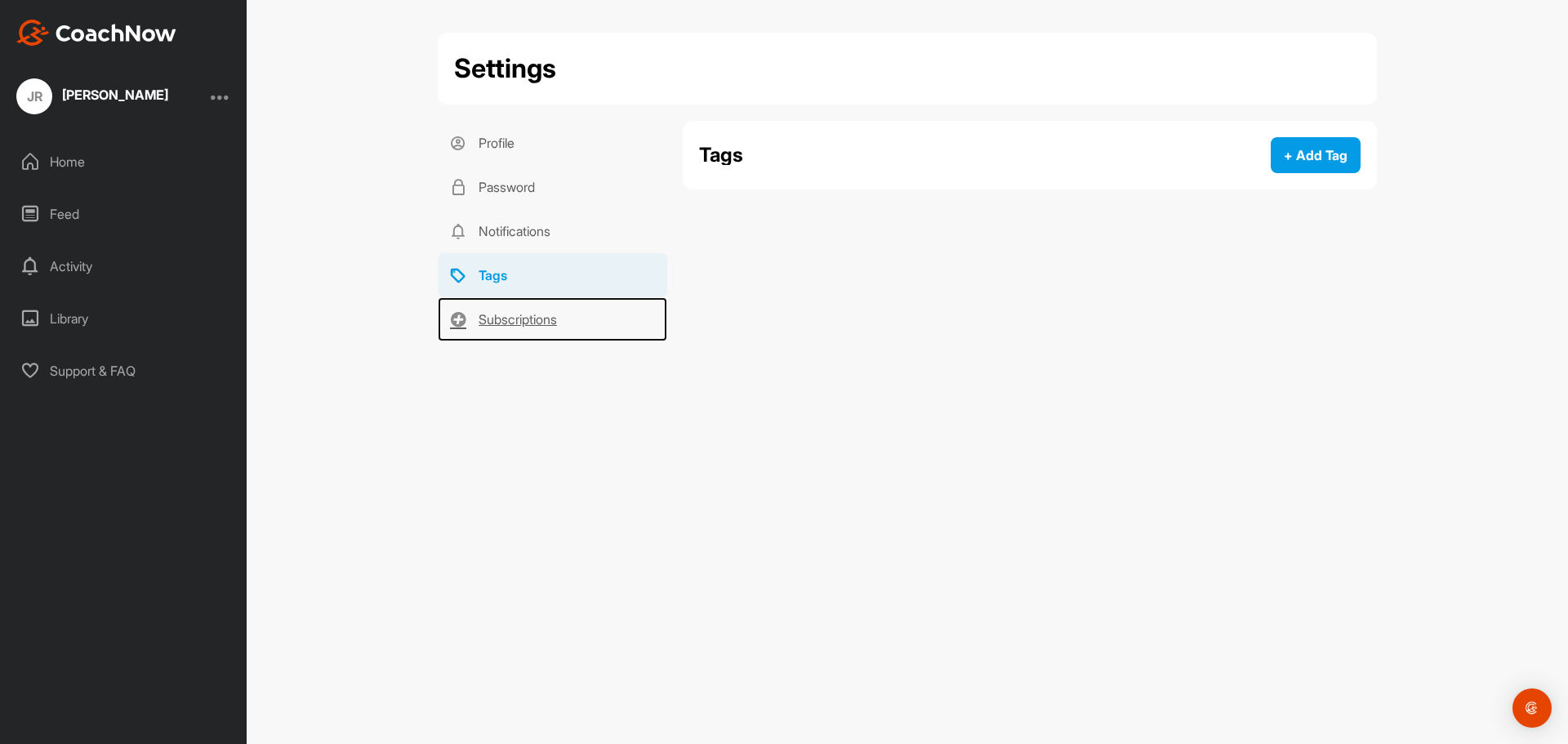
click at [510, 327] on link "Subscriptions" at bounding box center [552, 320] width 229 height 44
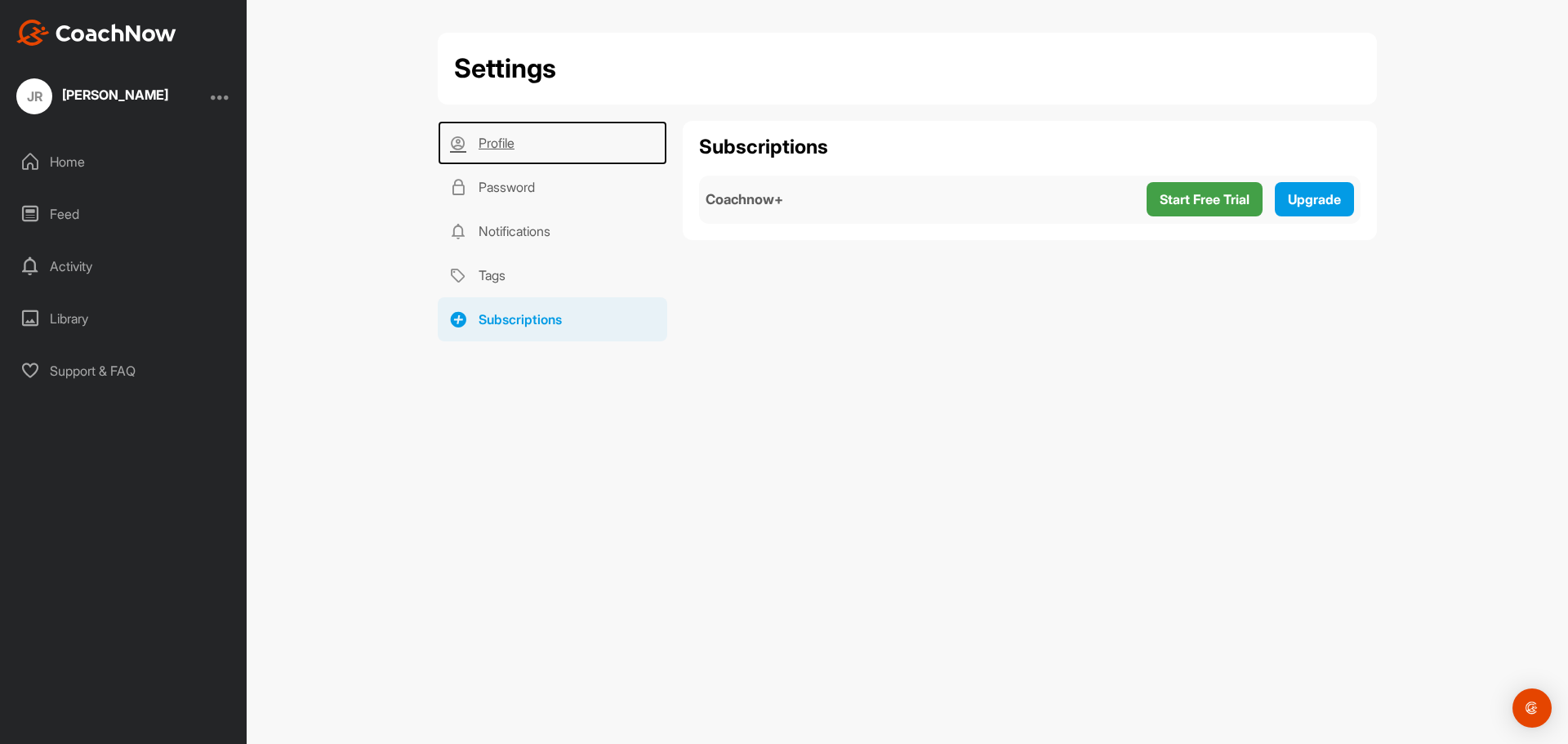
click at [494, 135] on link "Profile" at bounding box center [552, 143] width 229 height 44
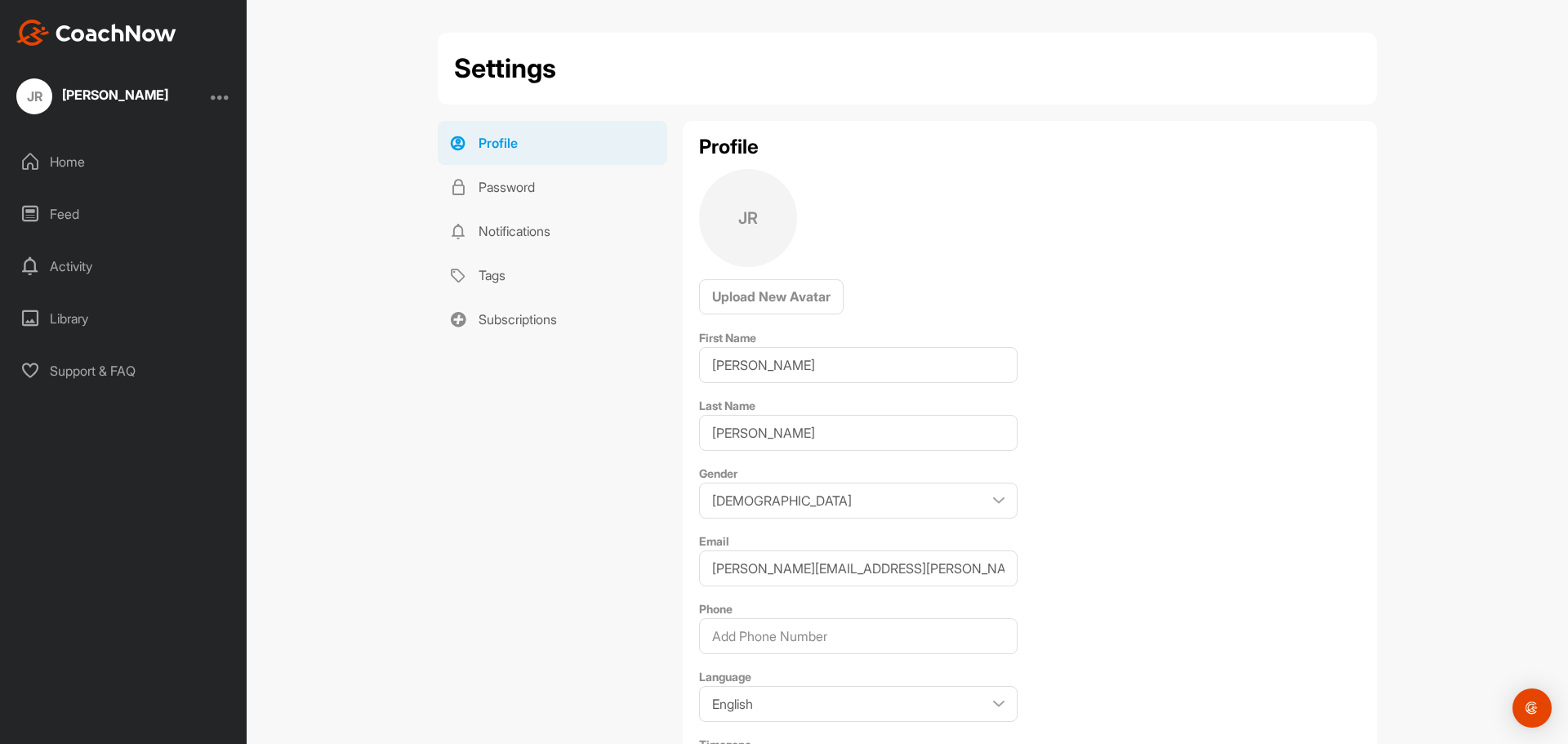
click at [84, 259] on div "Activity" at bounding box center [124, 266] width 230 height 41
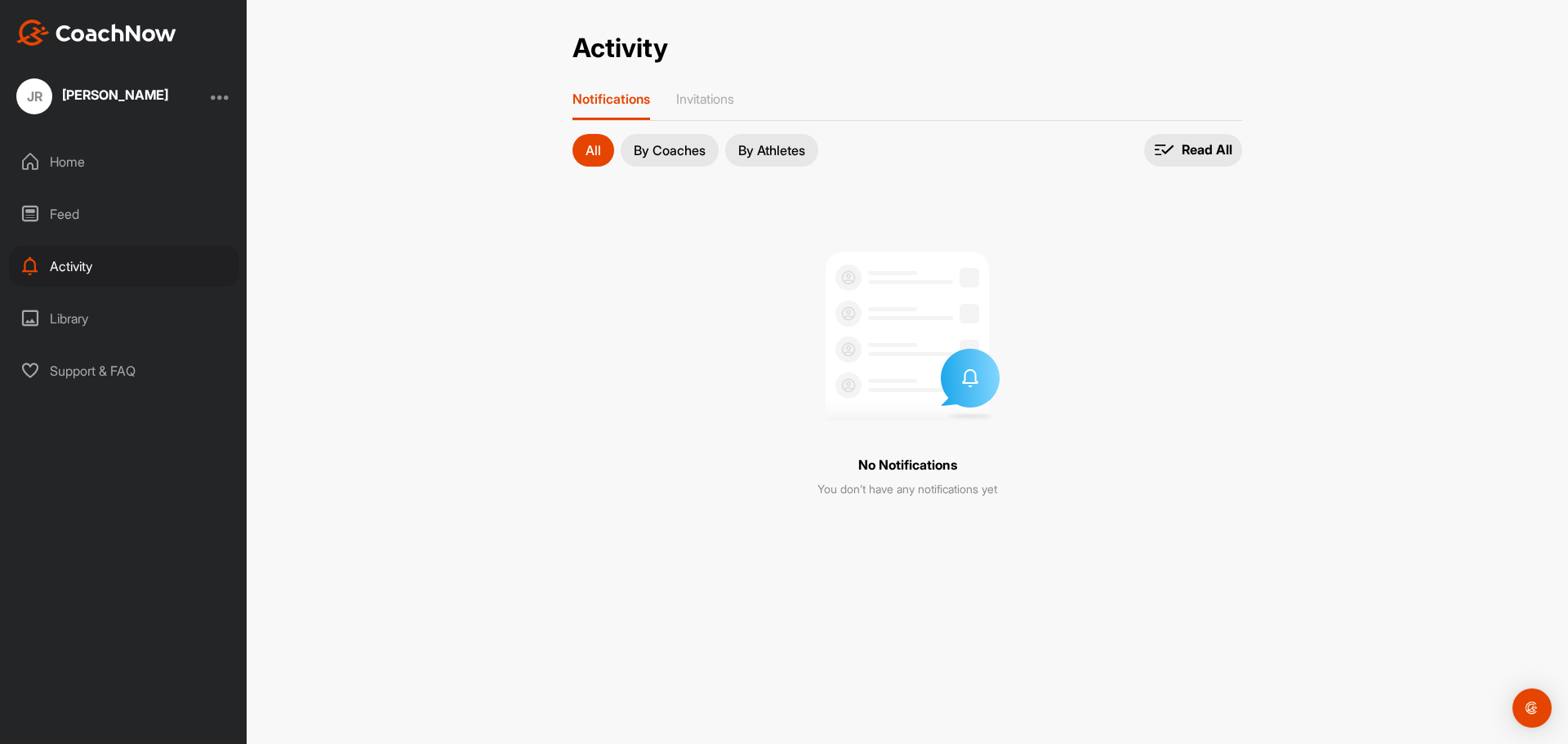
click at [685, 156] on p "By Coaches" at bounding box center [669, 151] width 72 height 13
click at [796, 146] on p "By Athletes" at bounding box center [772, 151] width 67 height 13
click at [573, 151] on button "All" at bounding box center [593, 151] width 41 height 33
click at [71, 157] on div "Home" at bounding box center [124, 161] width 230 height 41
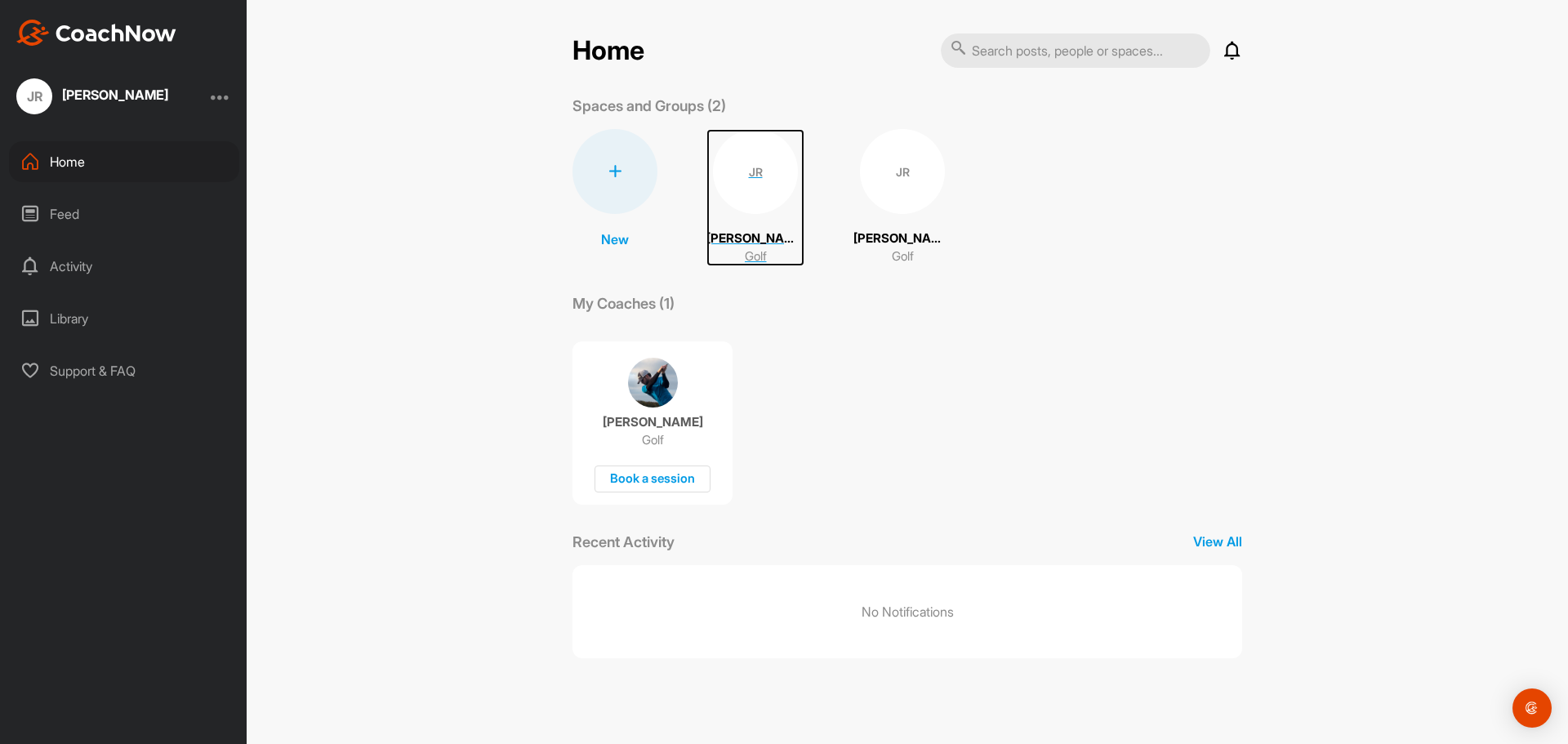
click at [763, 179] on div "JR" at bounding box center [755, 171] width 85 height 85
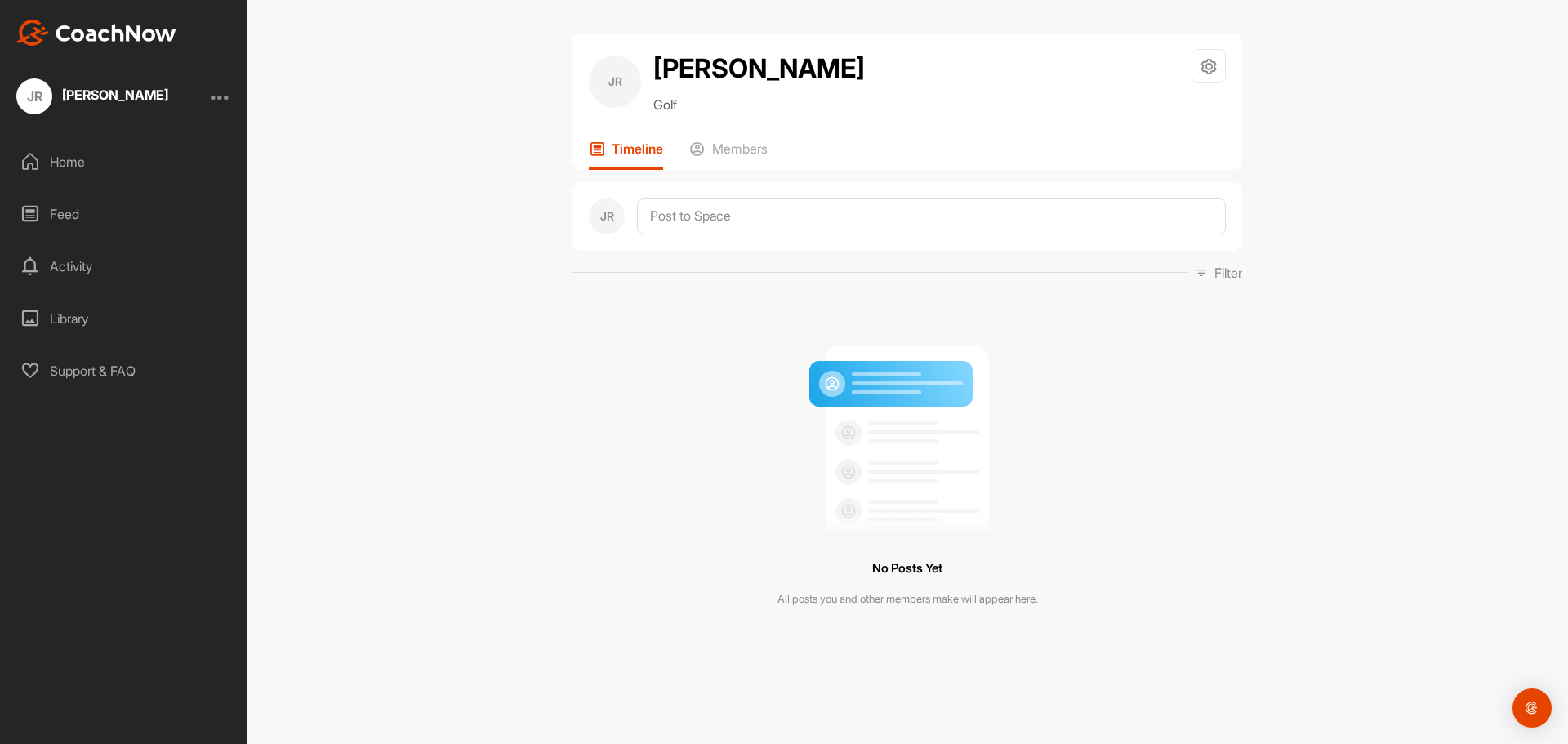
click at [744, 145] on p "Members" at bounding box center [740, 148] width 56 height 16
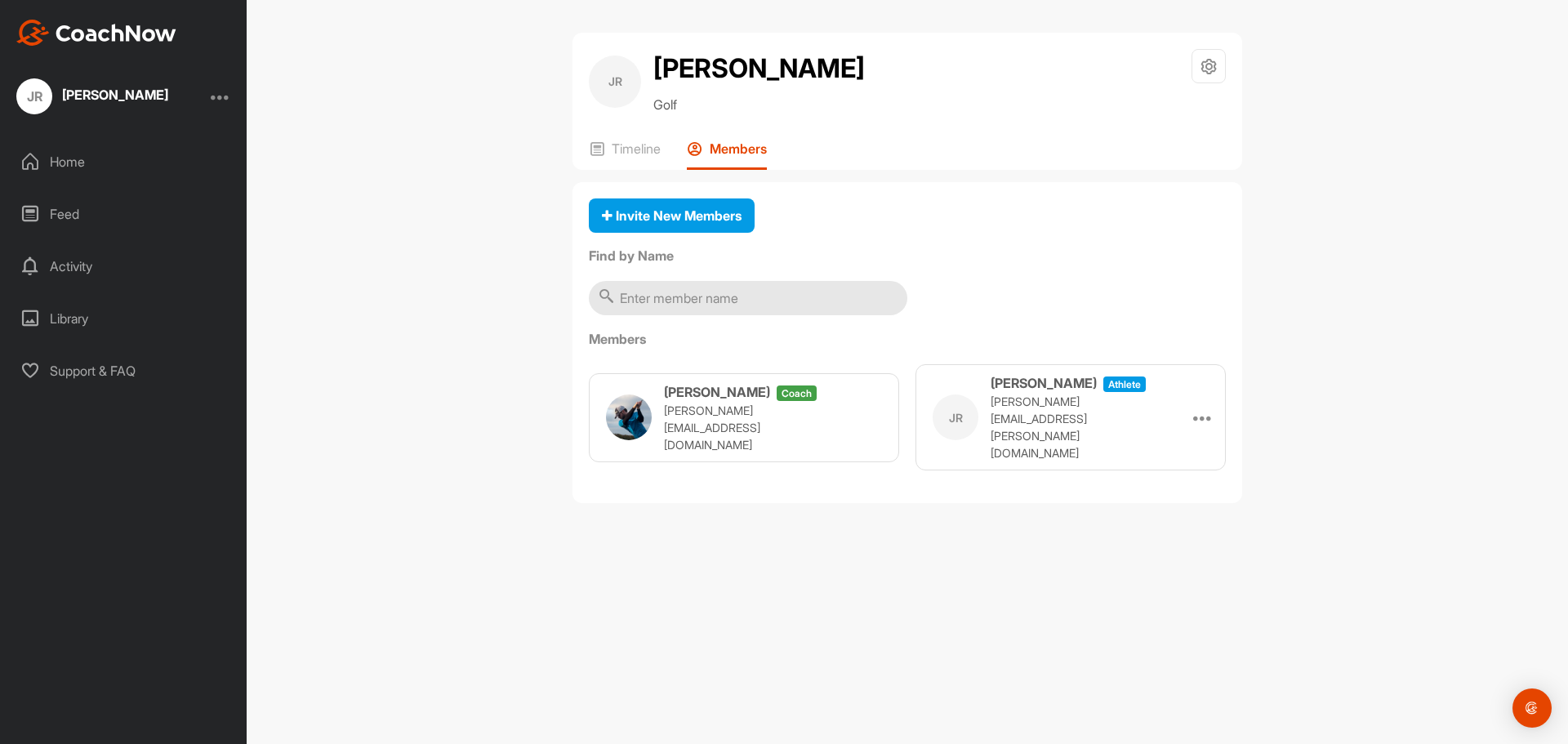
click at [641, 145] on p "Timeline" at bounding box center [635, 148] width 49 height 16
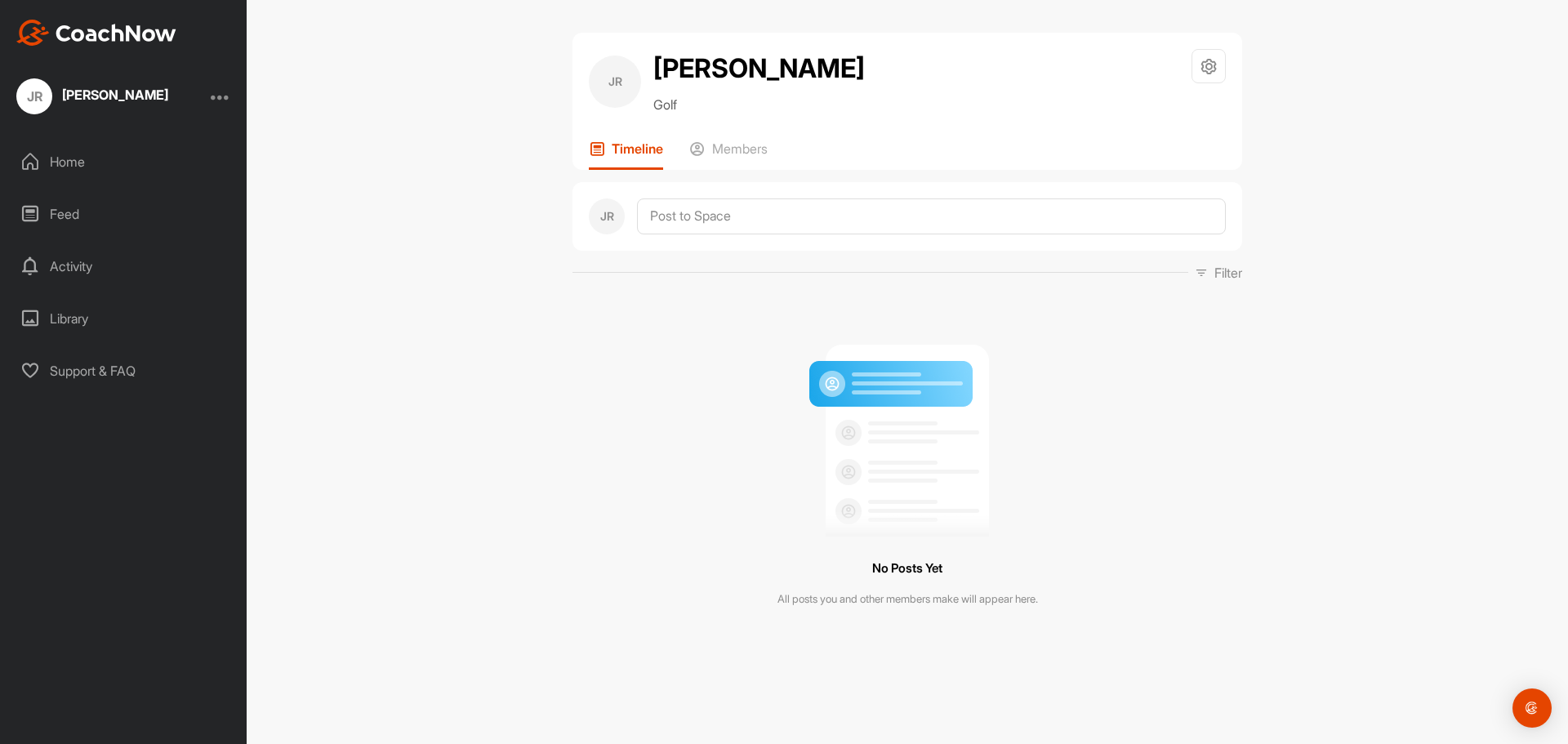
click at [77, 165] on div "Home" at bounding box center [124, 161] width 230 height 41
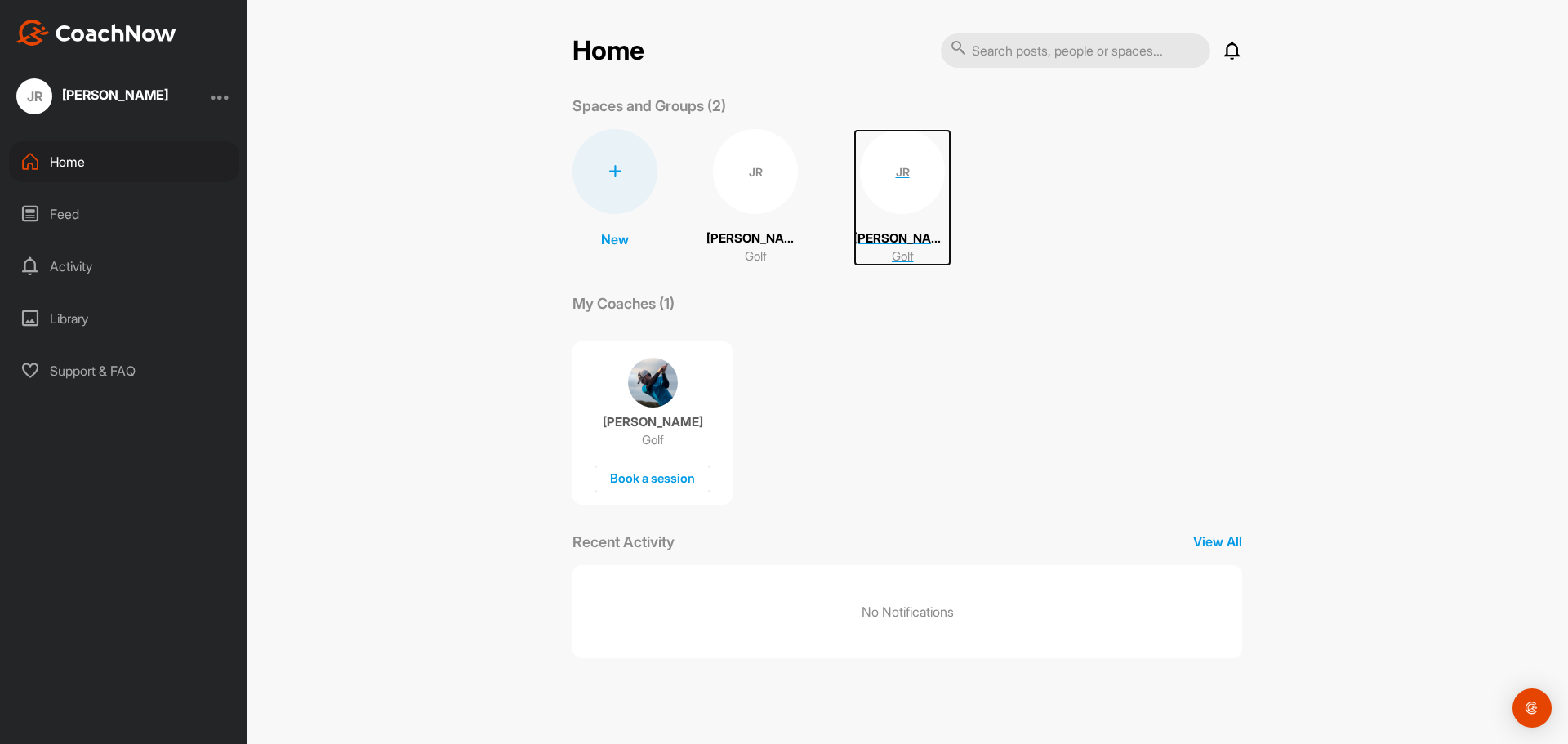
click at [907, 179] on div "JR" at bounding box center [902, 171] width 85 height 85
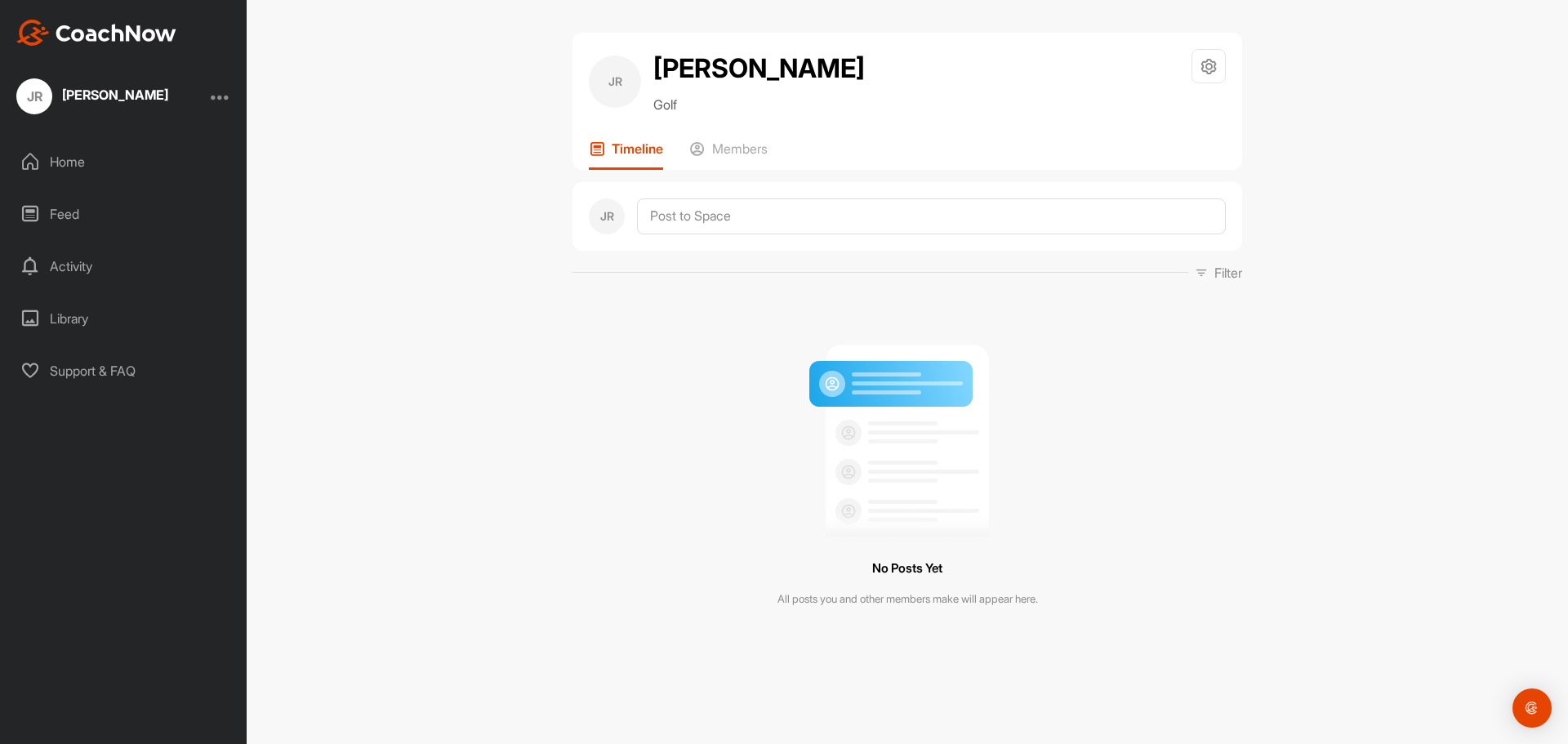
click at [732, 149] on p "Members" at bounding box center [740, 148] width 56 height 16
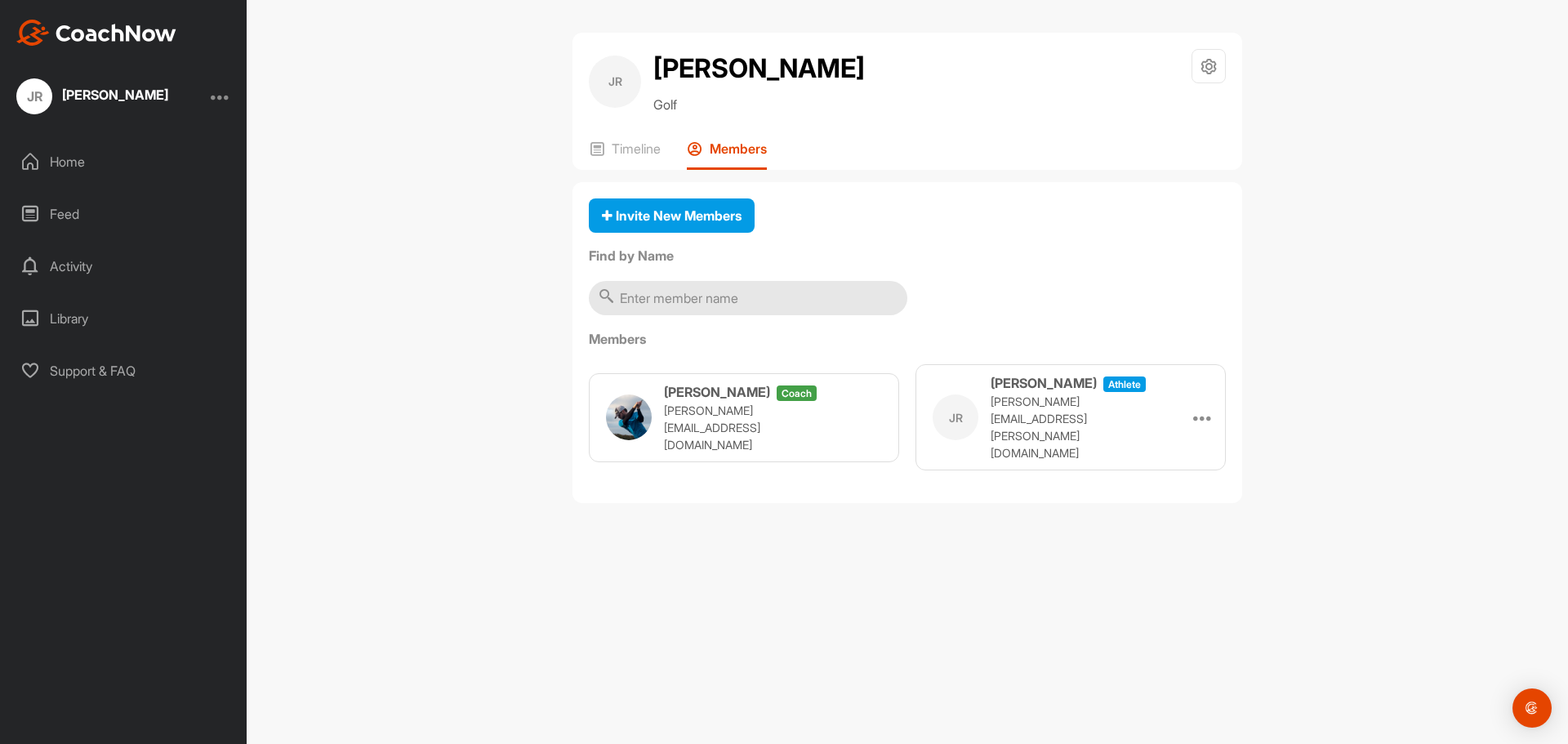
click at [631, 148] on p "Timeline" at bounding box center [635, 148] width 49 height 16
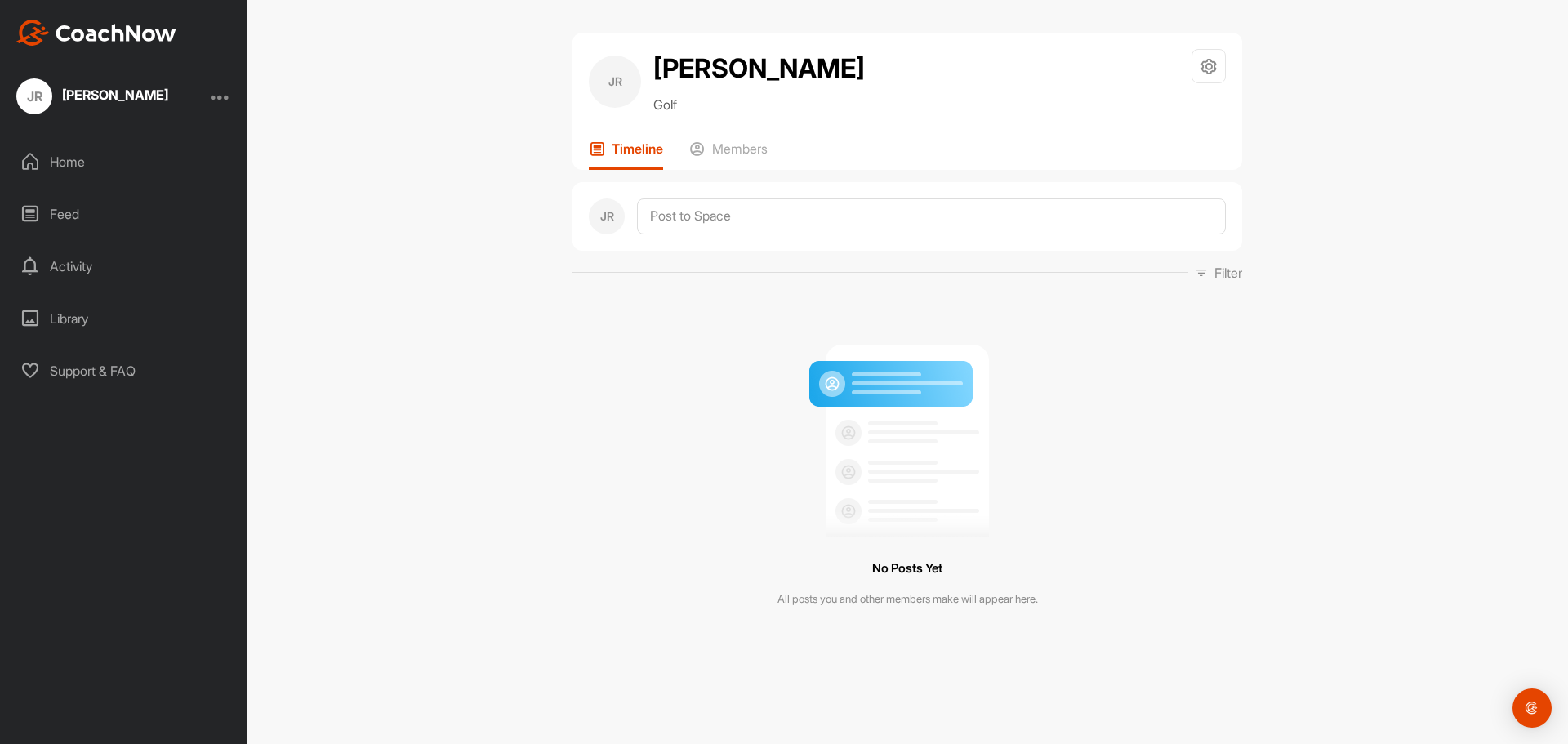
click at [60, 170] on div "Home" at bounding box center [124, 161] width 230 height 41
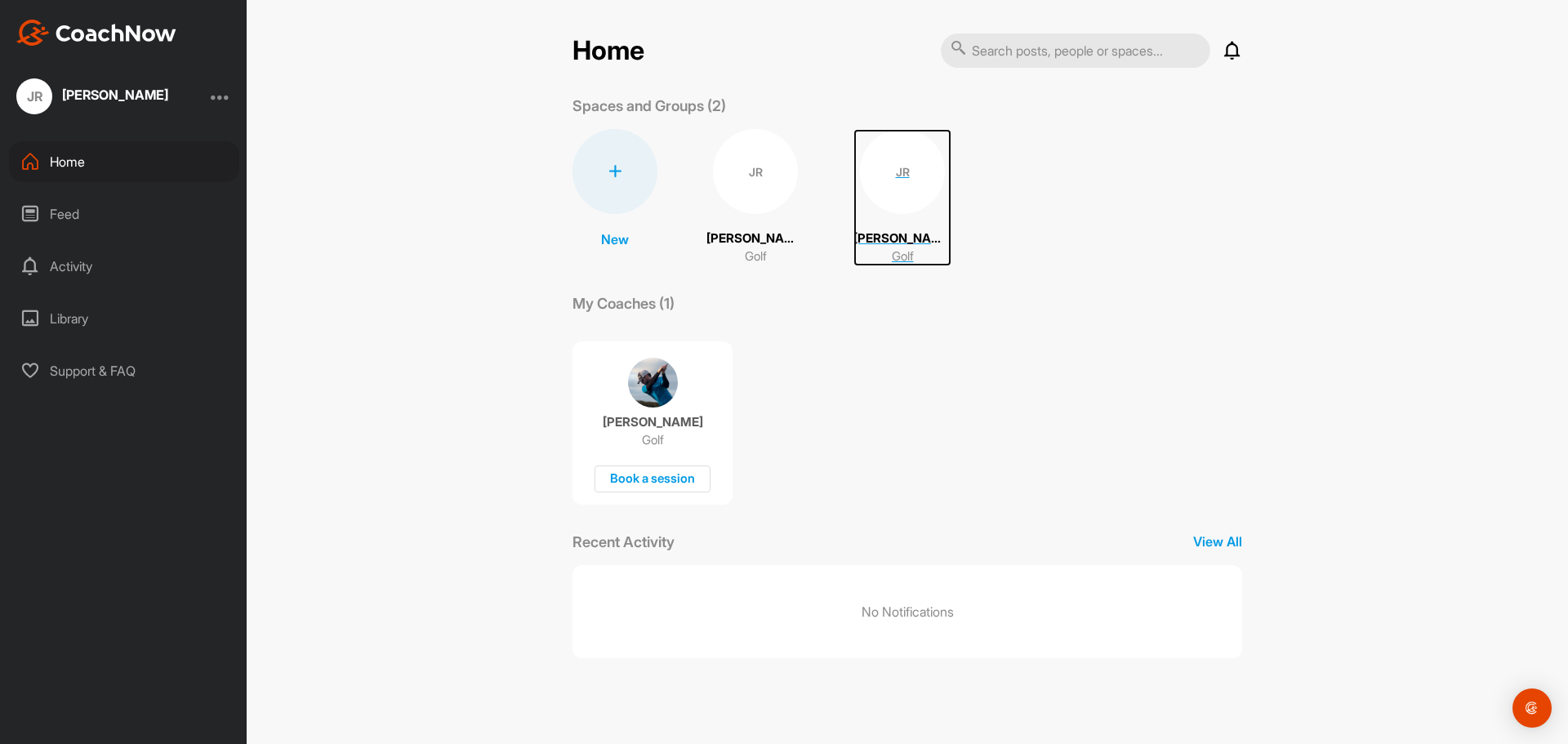
click at [915, 189] on div "JR" at bounding box center [902, 171] width 85 height 85
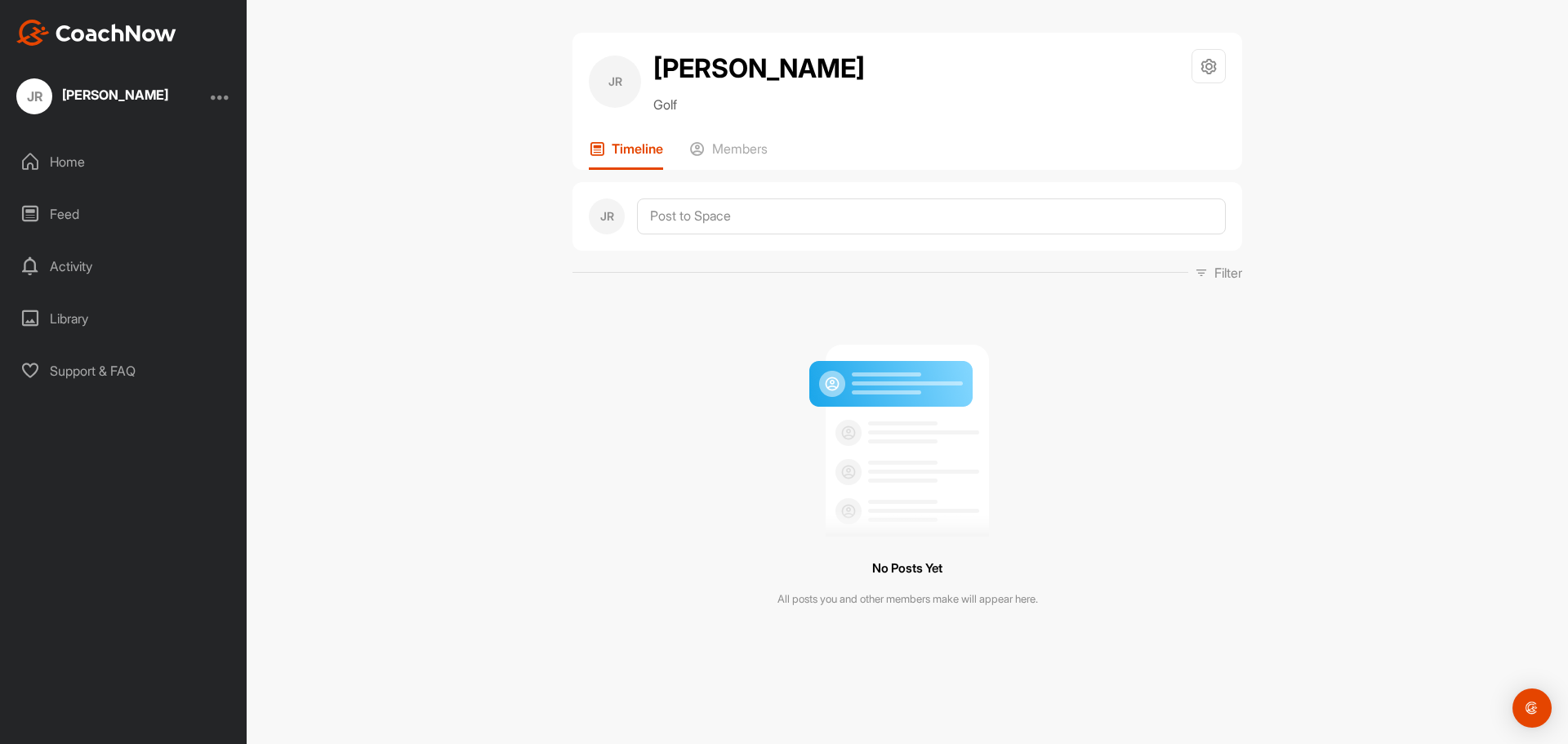
click at [738, 142] on p "Members" at bounding box center [740, 148] width 56 height 16
